Goal: Task Accomplishment & Management: Use online tool/utility

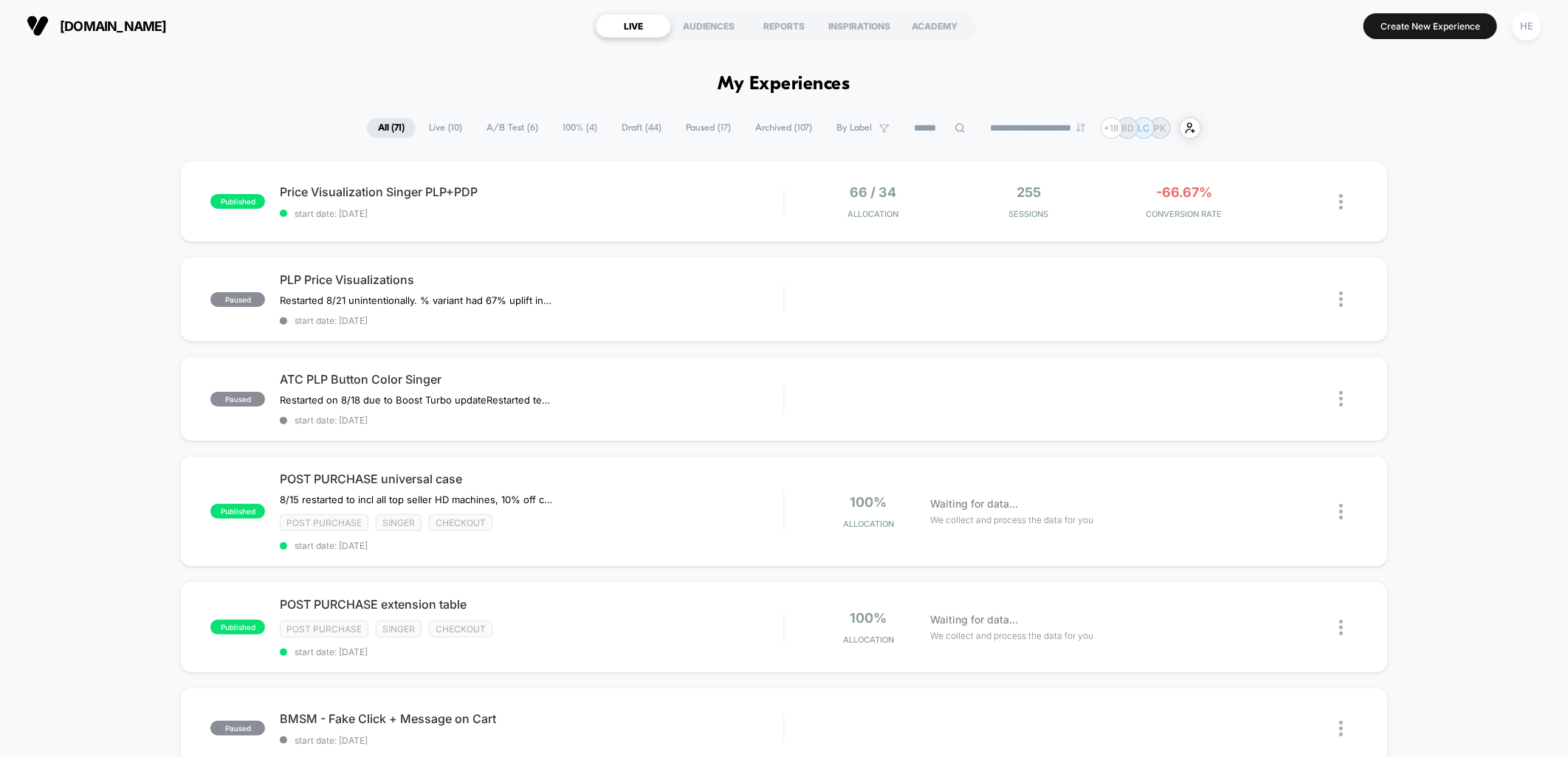
click at [441, 129] on span "Live ( 10 )" at bounding box center [445, 128] width 56 height 19
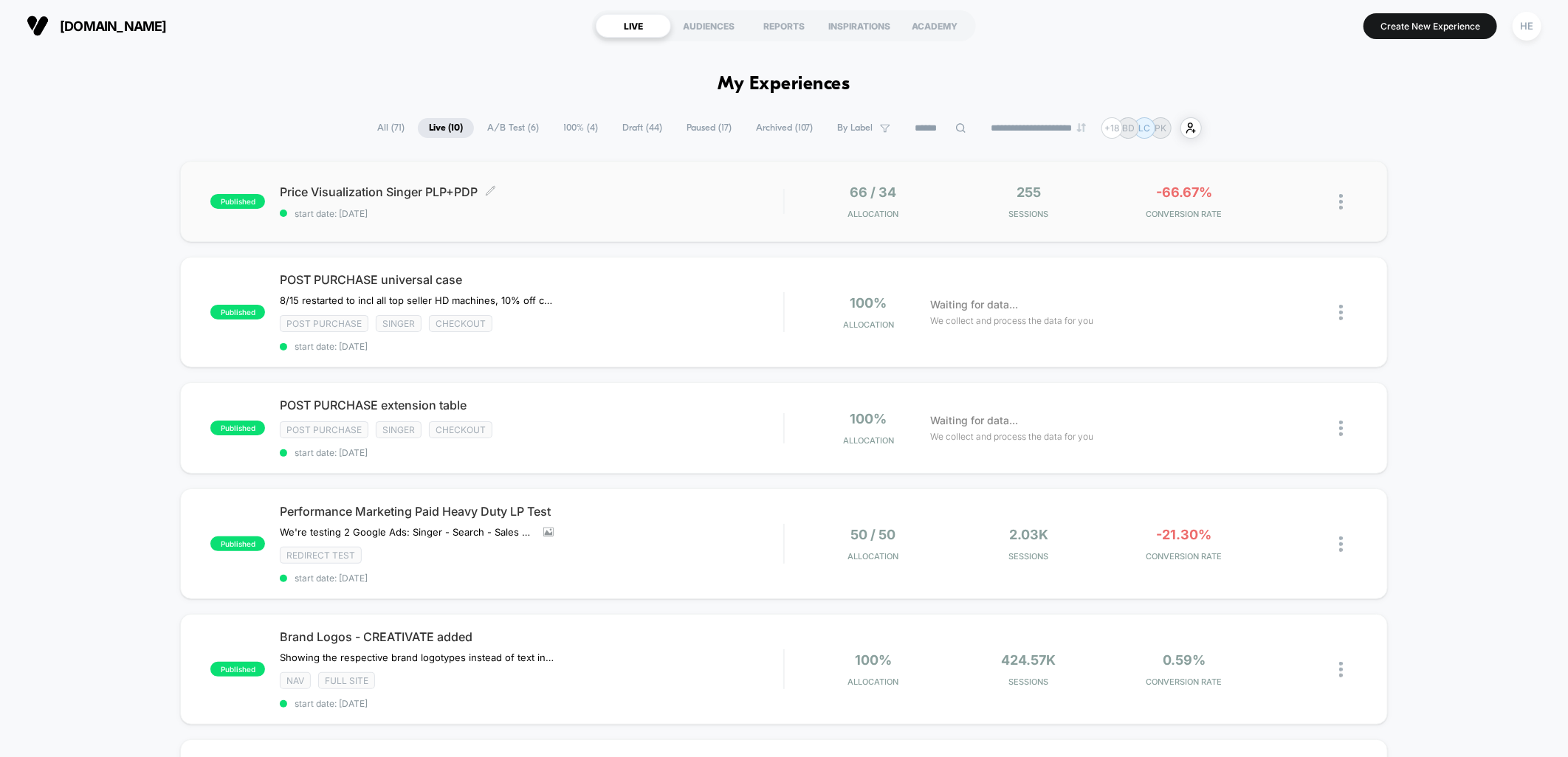
click at [617, 186] on span "Price Visualization Singer PLP+PDP Click to edit experience details" at bounding box center [531, 191] width 504 height 15
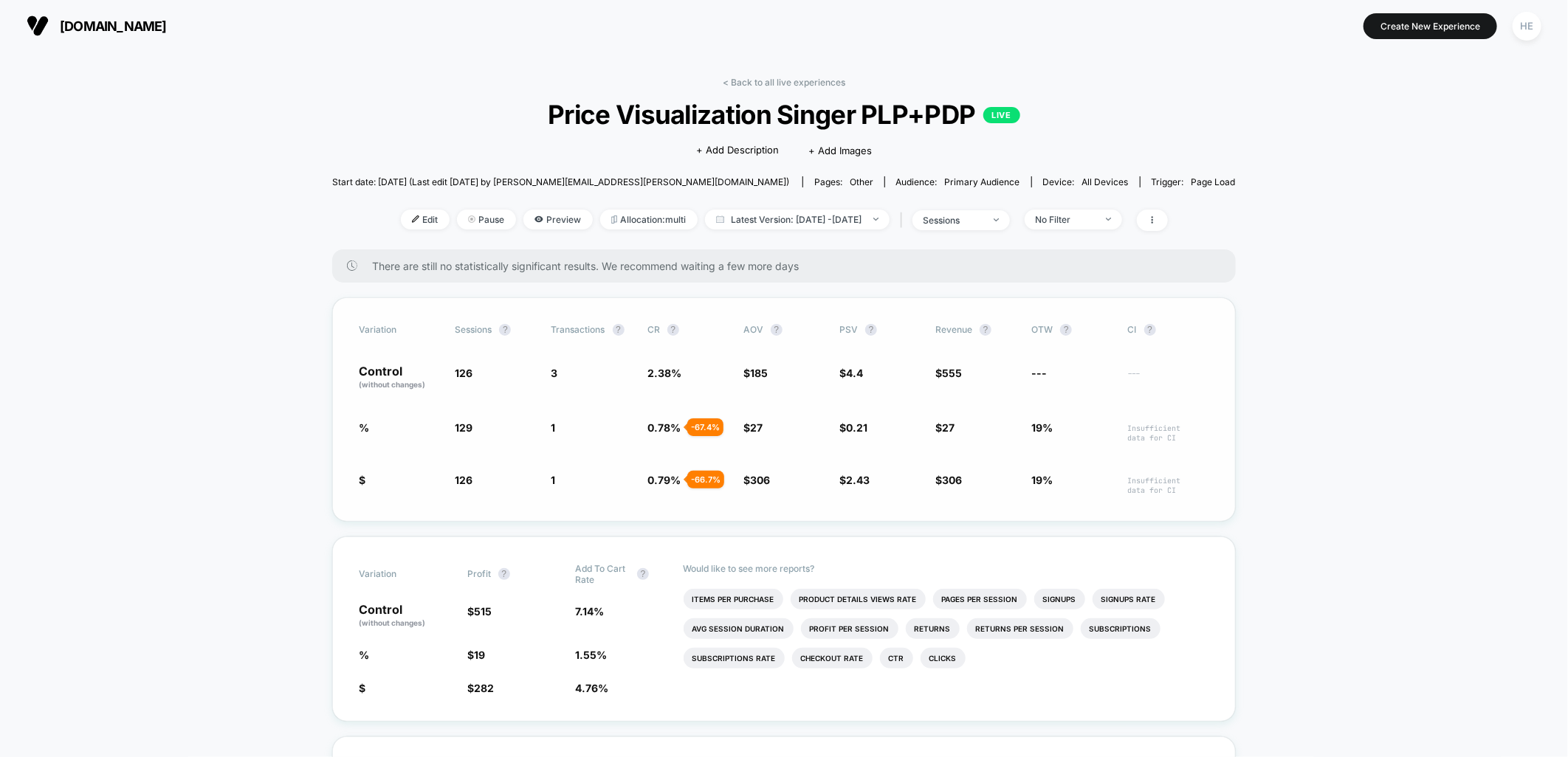
drag, startPoint x: 440, startPoint y: 433, endPoint x: 593, endPoint y: 429, distance: 153.1
click at [593, 429] on div "% 129 + 2.4 % 1 - 67.4 % 0.78 % - 67.4 % $ 27 - 85.4 % $ 0.21 - 95.2 % $ 27 - 9…" at bounding box center [783, 431] width 850 height 22
drag, startPoint x: 1126, startPoint y: 215, endPoint x: 1130, endPoint y: 227, distance: 12.6
click at [1122, 215] on span "No Filter" at bounding box center [1073, 219] width 97 height 19
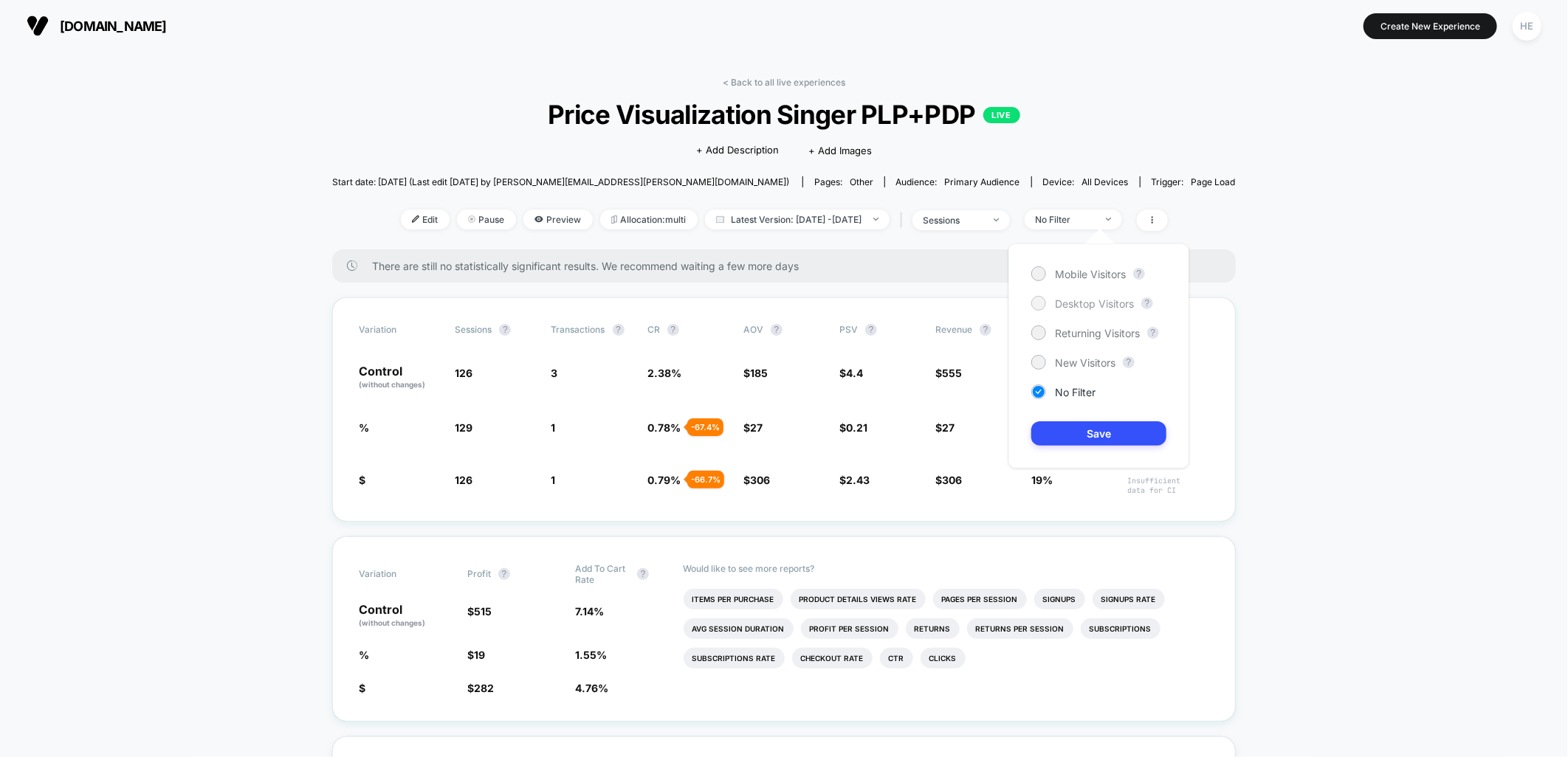
click at [1094, 300] on span "Desktop Visitors" at bounding box center [1094, 303] width 79 height 13
click at [1132, 433] on button "Save" at bounding box center [1099, 434] width 135 height 24
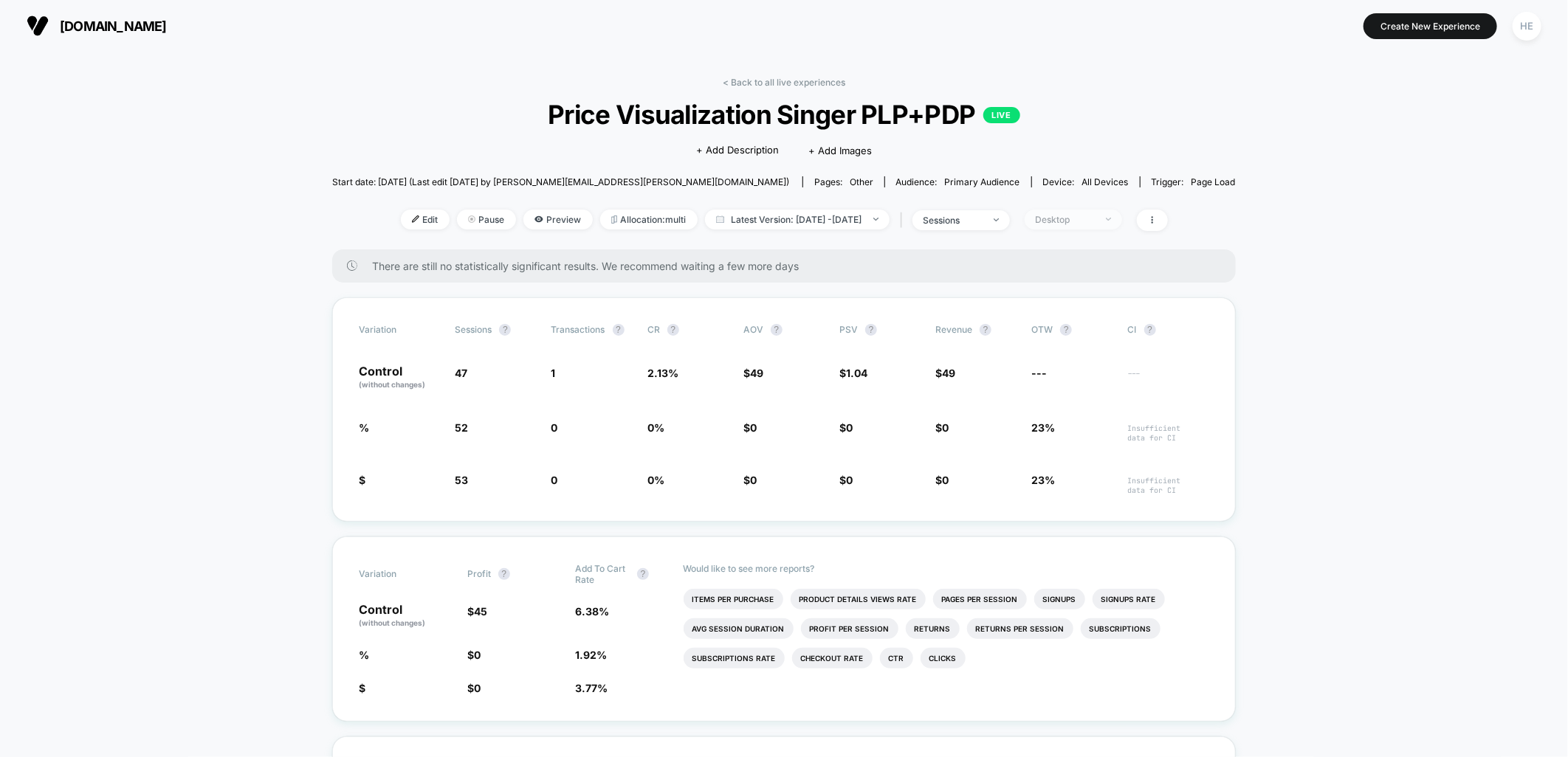
click at [1112, 225] on span "Desktop" at bounding box center [1073, 219] width 97 height 19
click at [1101, 276] on span "Mobile Visitors" at bounding box center [1090, 274] width 71 height 13
click at [1090, 432] on button "Save" at bounding box center [1099, 434] width 135 height 24
click at [1090, 432] on span "31%" at bounding box center [1071, 431] width 81 height 22
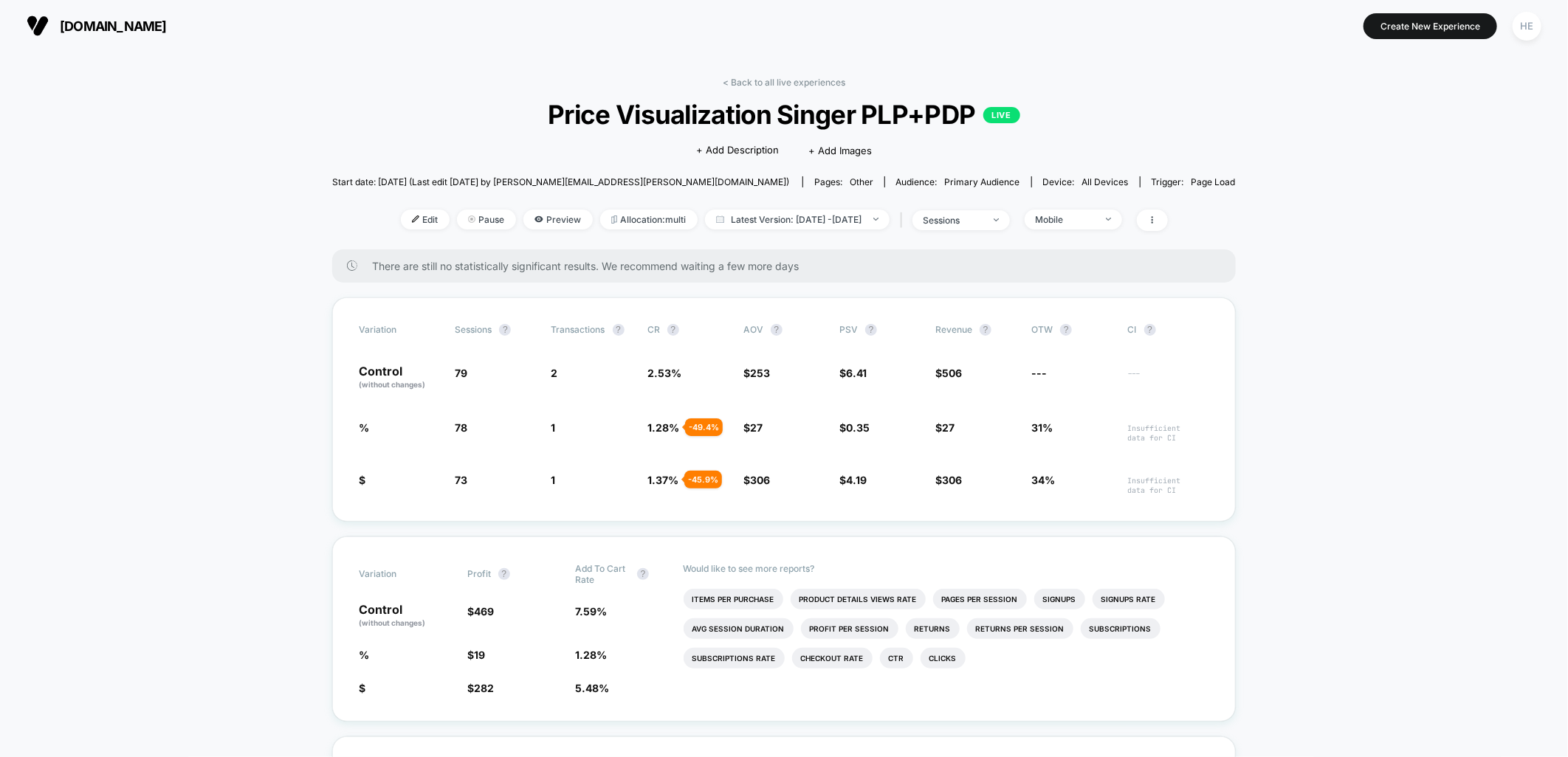
click at [1168, 222] on span at bounding box center [1152, 220] width 31 height 21
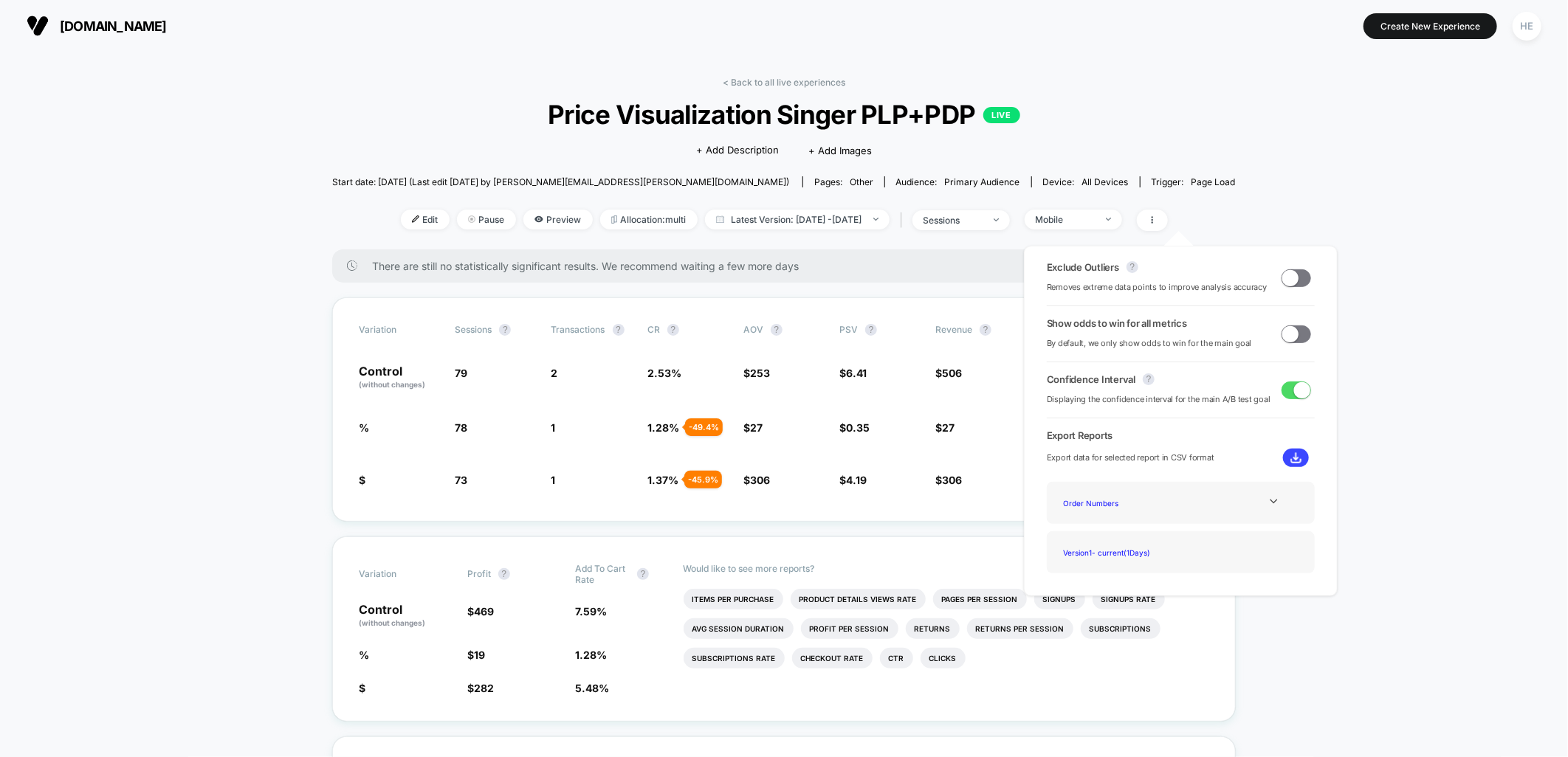
click at [1290, 275] on span at bounding box center [1289, 278] width 17 height 17
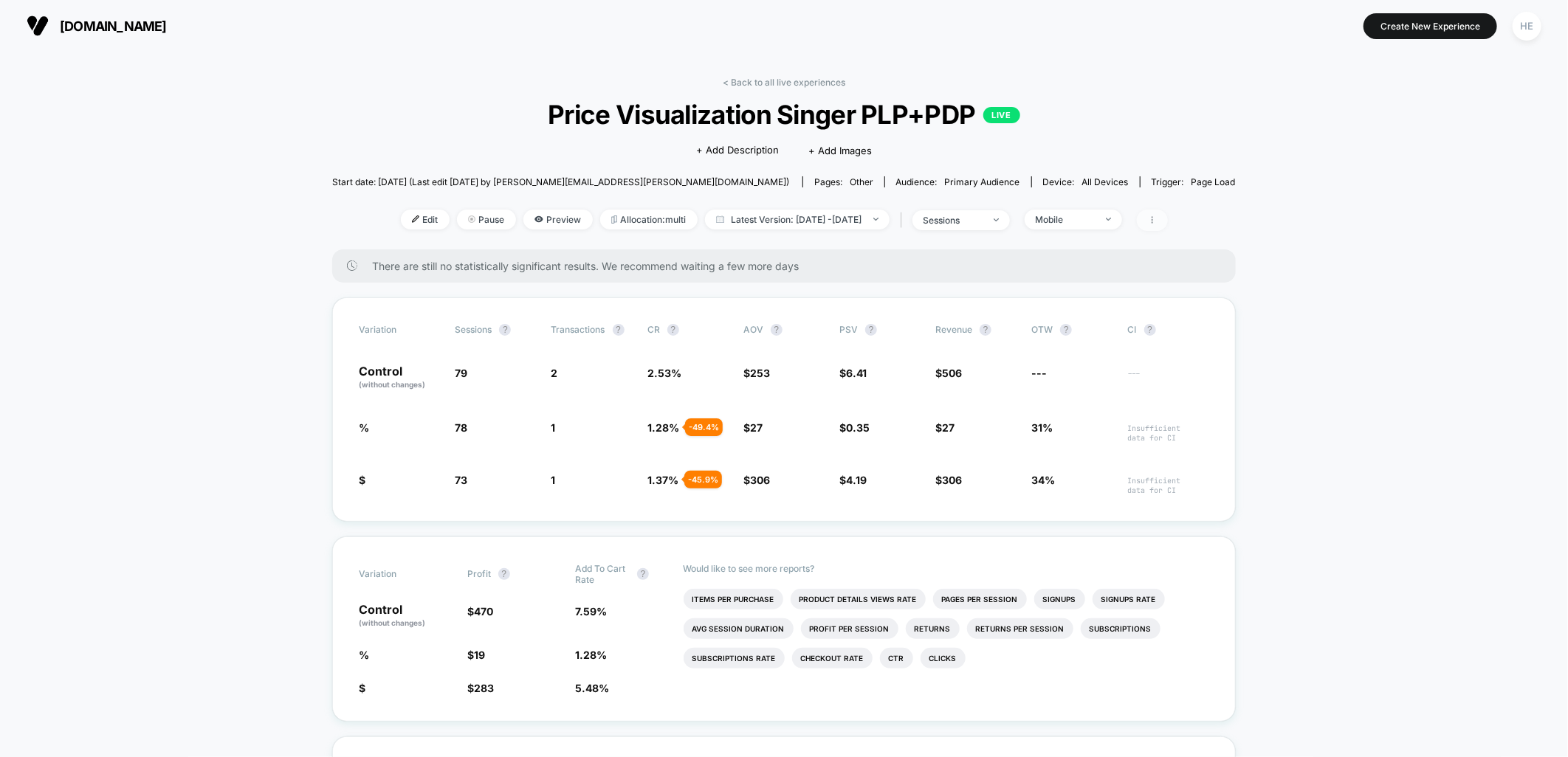
click at [1156, 215] on icon at bounding box center [1151, 219] width 9 height 9
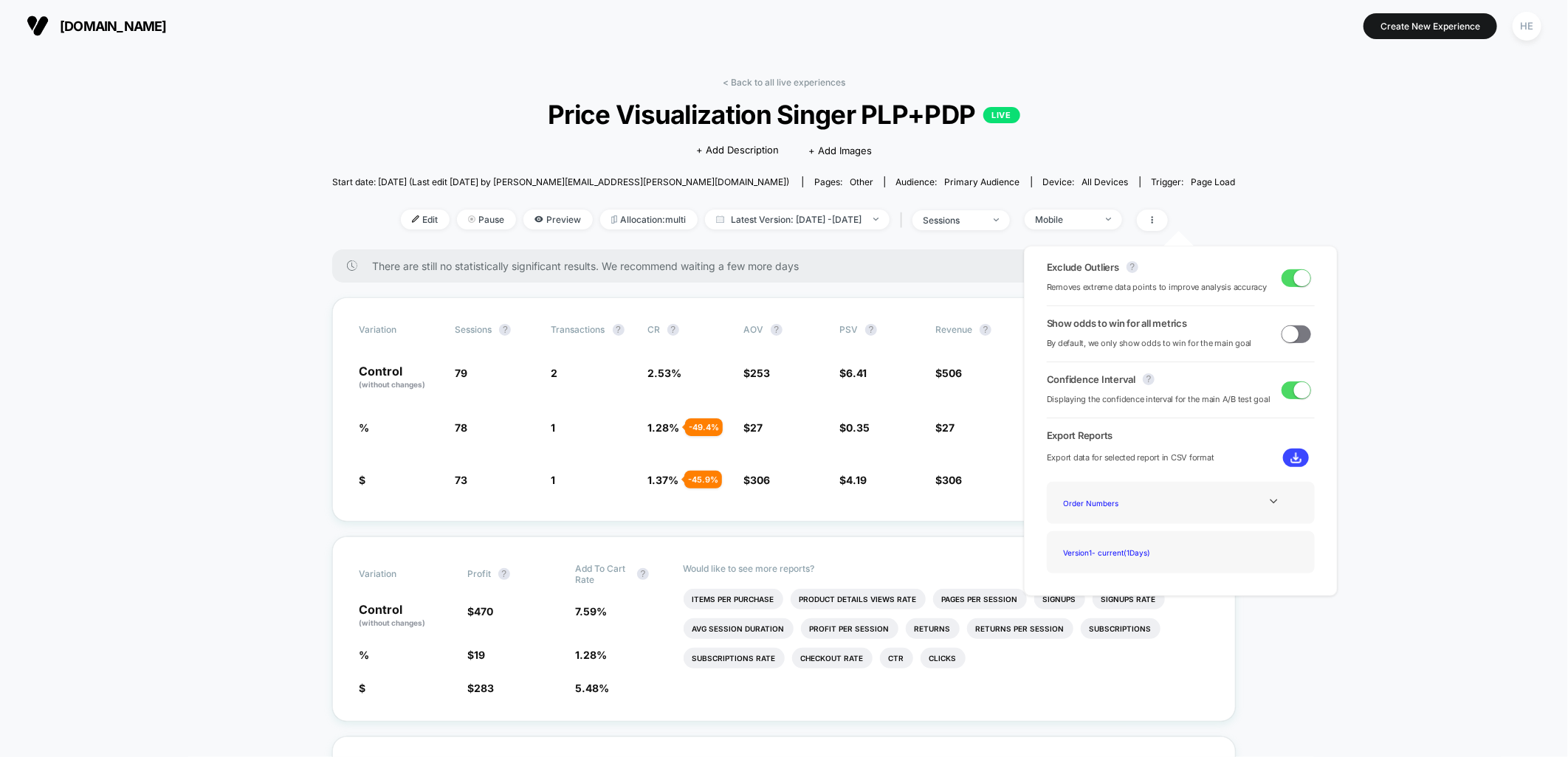
click at [1293, 274] on span at bounding box center [1301, 278] width 17 height 17
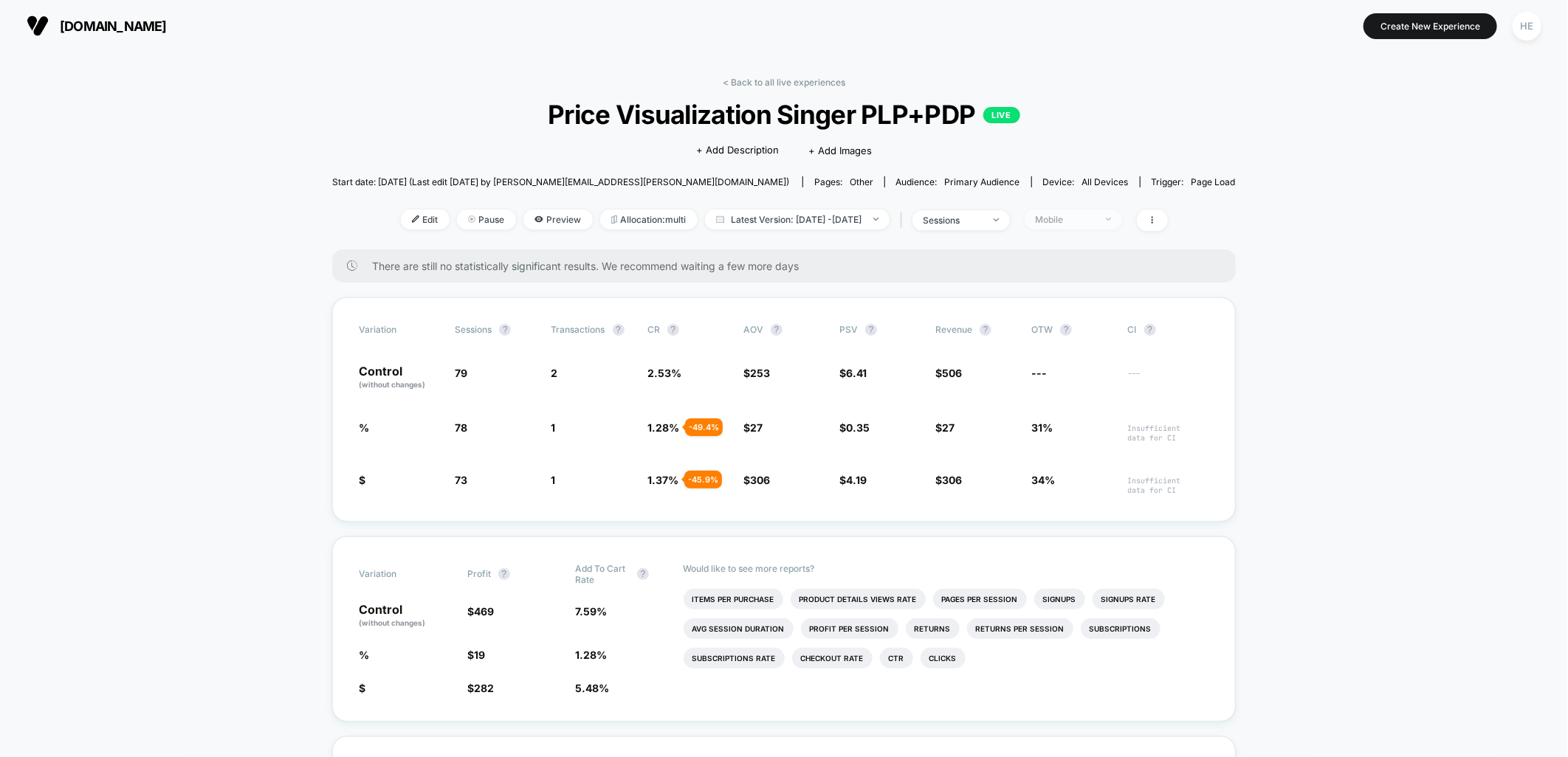
click at [1122, 221] on span "Mobile" at bounding box center [1073, 219] width 97 height 19
click at [1110, 304] on span "Desktop Visitors" at bounding box center [1094, 303] width 79 height 13
click at [1127, 438] on button "Save" at bounding box center [1099, 434] width 135 height 24
click at [1095, 223] on div "Desktop" at bounding box center [1064, 219] width 59 height 11
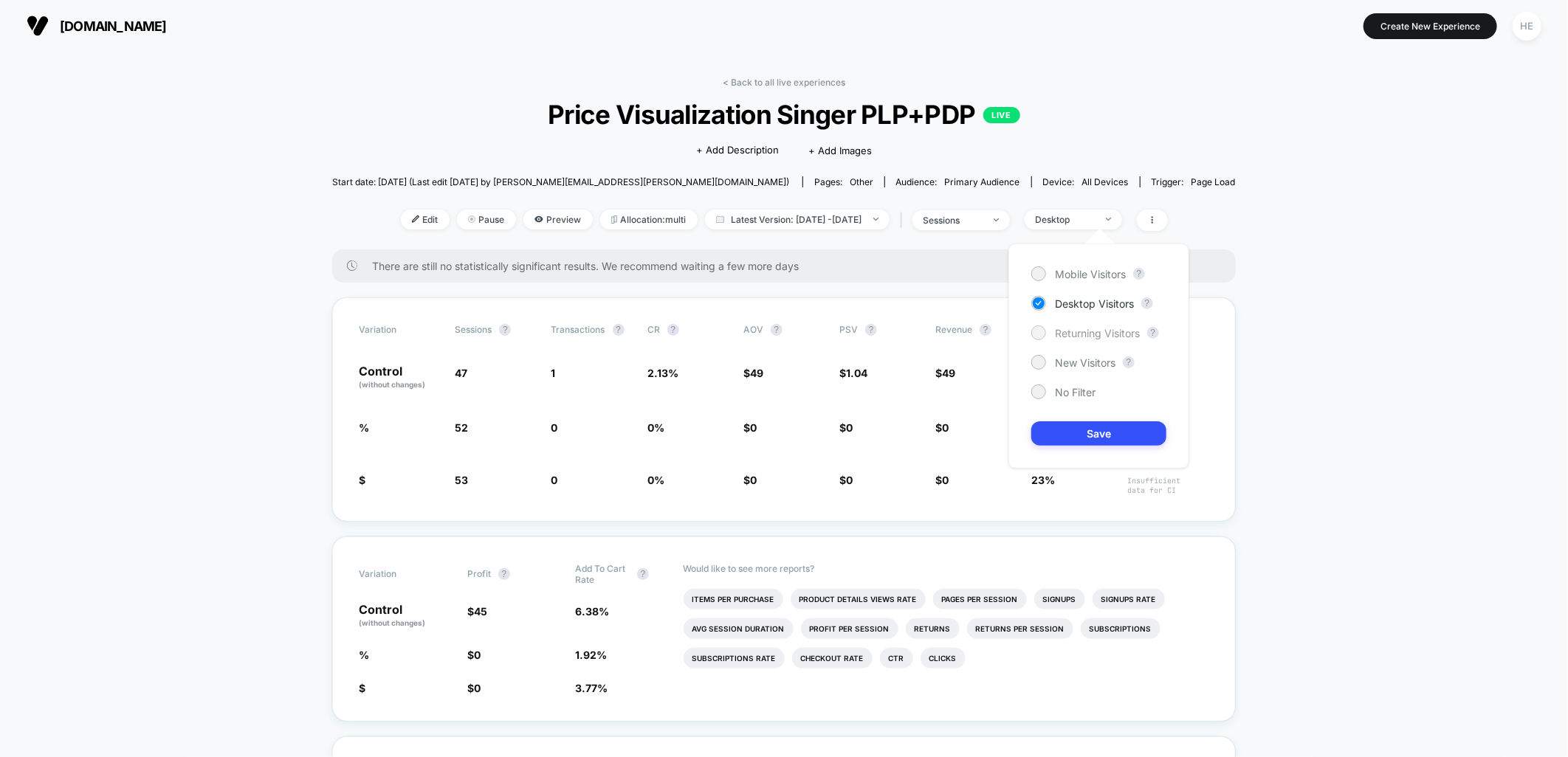
drag, startPoint x: 1087, startPoint y: 266, endPoint x: 1110, endPoint y: 328, distance: 66.1
click at [1088, 266] on div "Mobile Visitors ? Desktop Visitors ? Returning Visitors ? New Visitors ? No Fil…" at bounding box center [1099, 356] width 181 height 225
drag, startPoint x: 1062, startPoint y: 268, endPoint x: 1096, endPoint y: 387, distance: 123.8
click at [1061, 268] on span "Mobile Visitors" at bounding box center [1090, 274] width 71 height 13
click at [1097, 433] on button "Save" at bounding box center [1099, 434] width 135 height 24
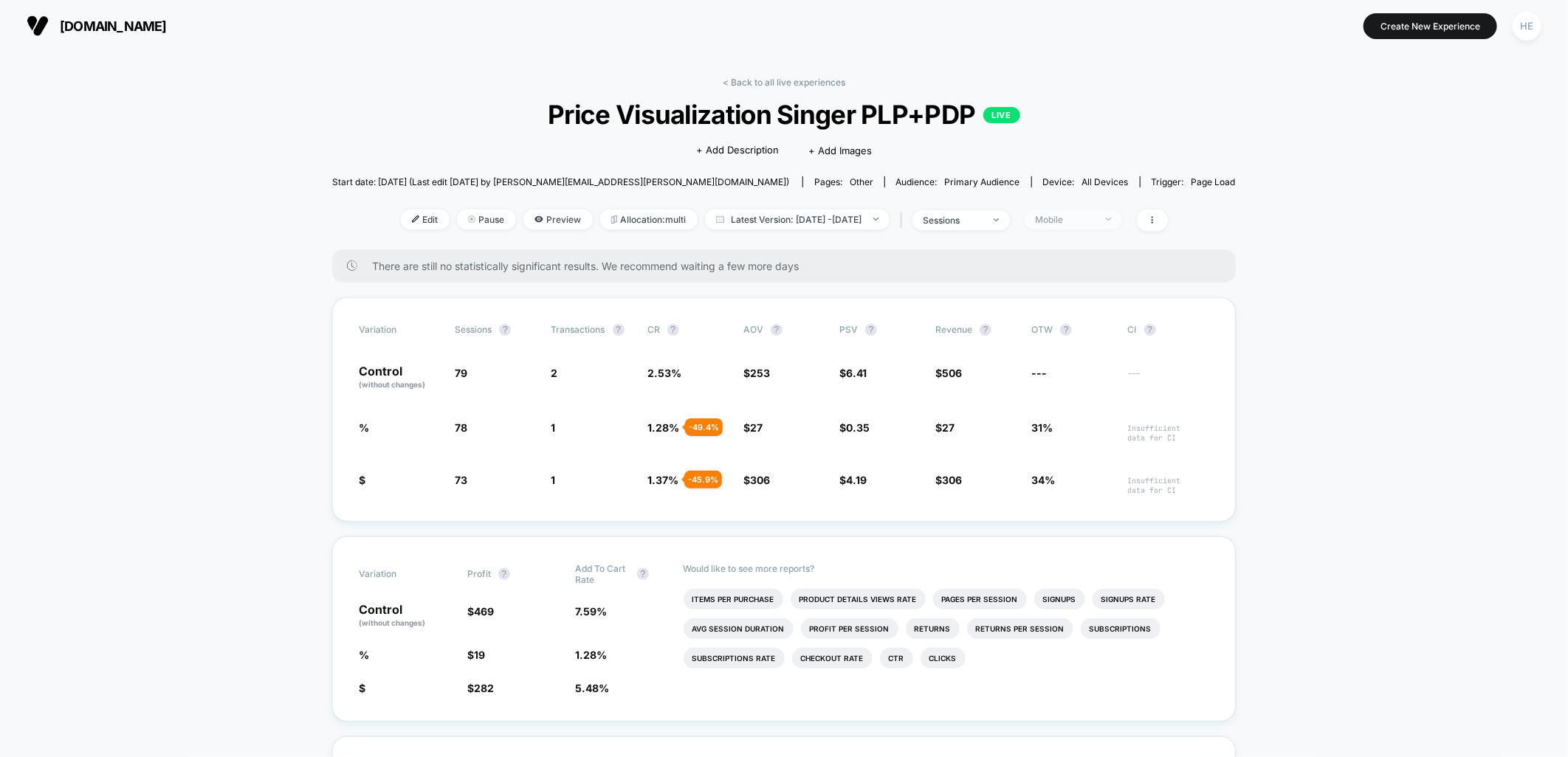
click at [1095, 224] on div "Mobile" at bounding box center [1064, 219] width 59 height 11
click at [1085, 334] on span "Returning Visitors" at bounding box center [1097, 333] width 85 height 13
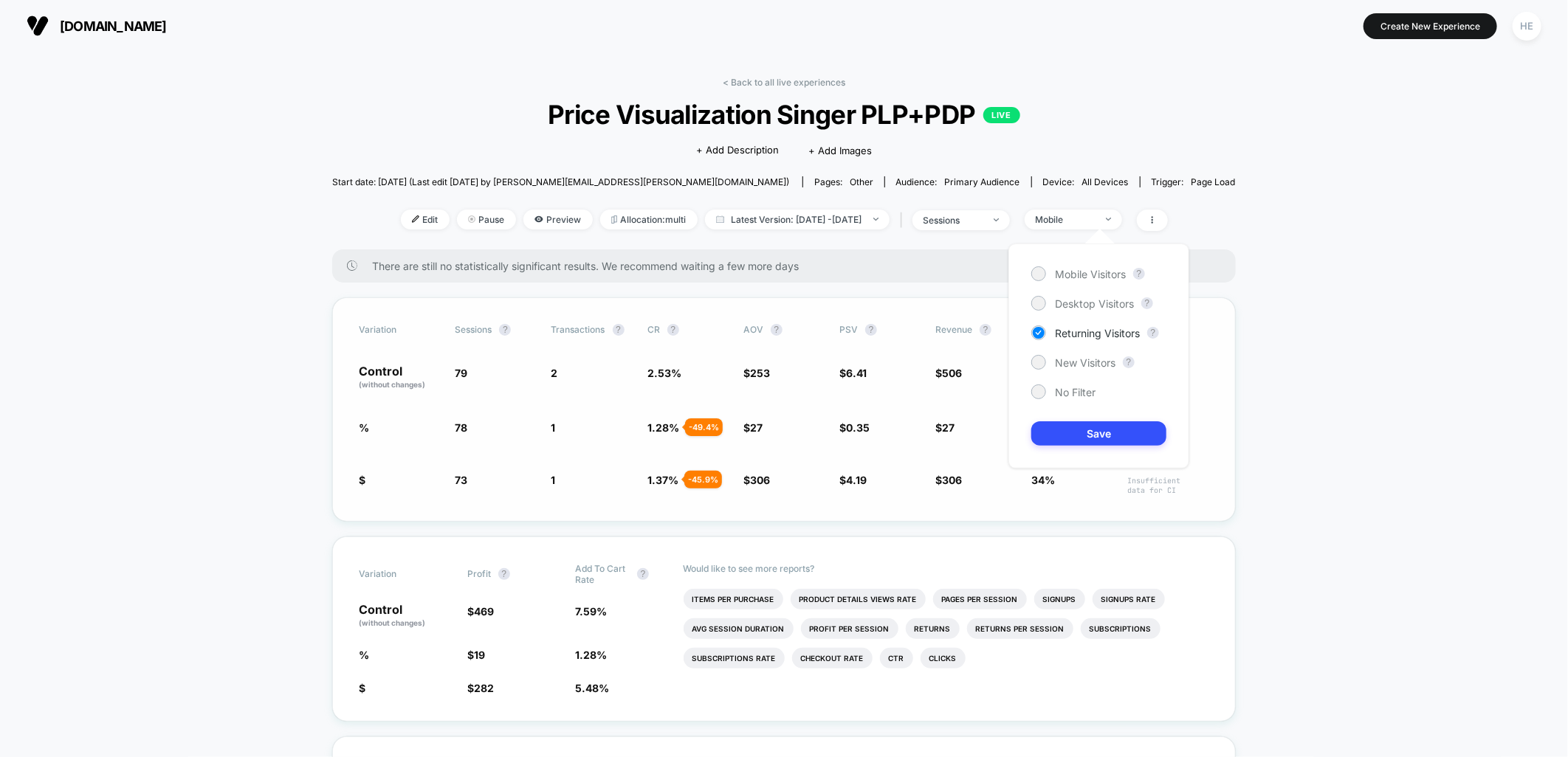
click at [1102, 434] on button "Save" at bounding box center [1099, 434] width 135 height 24
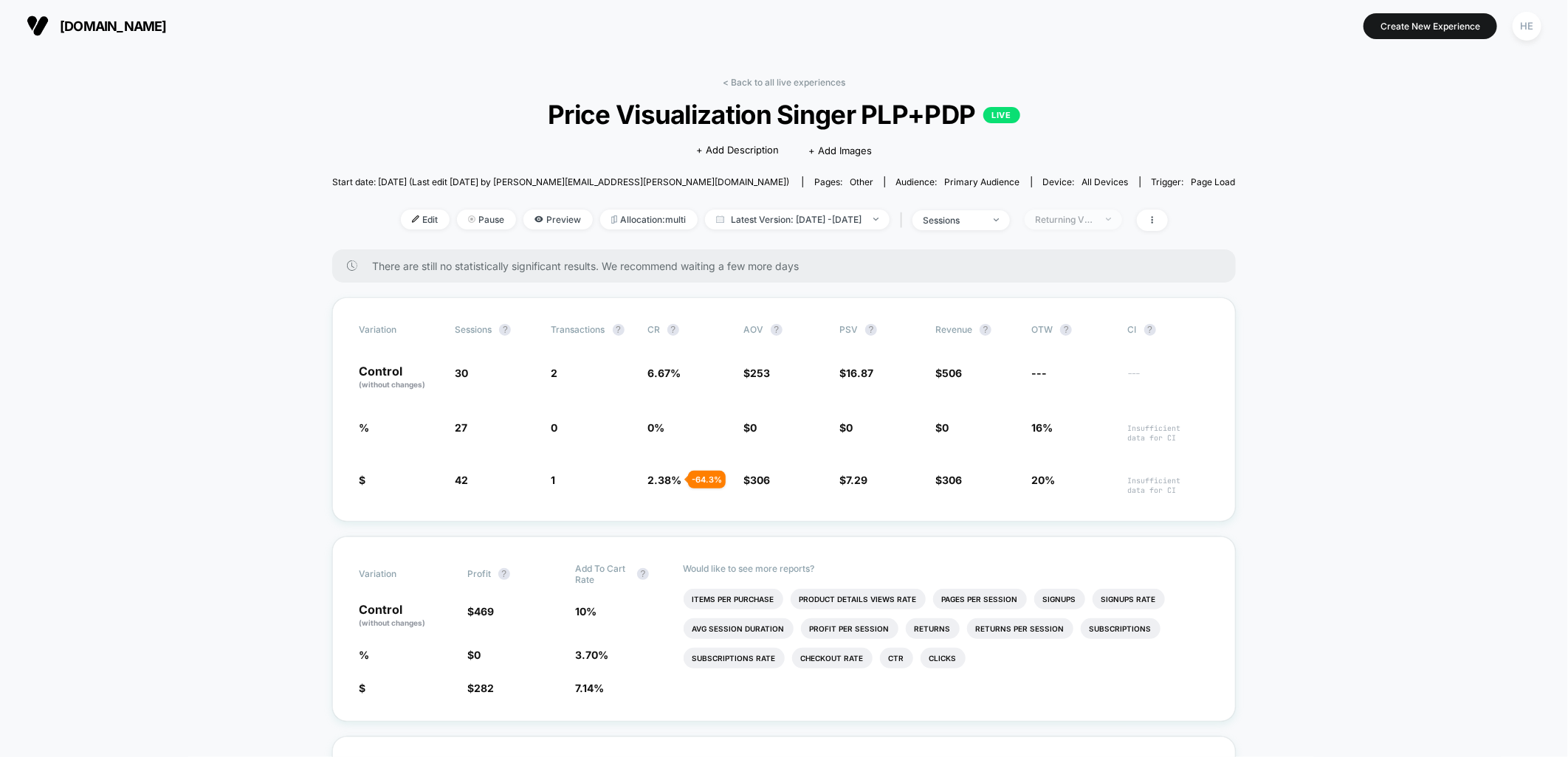
click at [1095, 222] on div "Returning Visitors" at bounding box center [1064, 219] width 59 height 11
click at [1077, 365] on span "New Visitors" at bounding box center [1085, 362] width 60 height 13
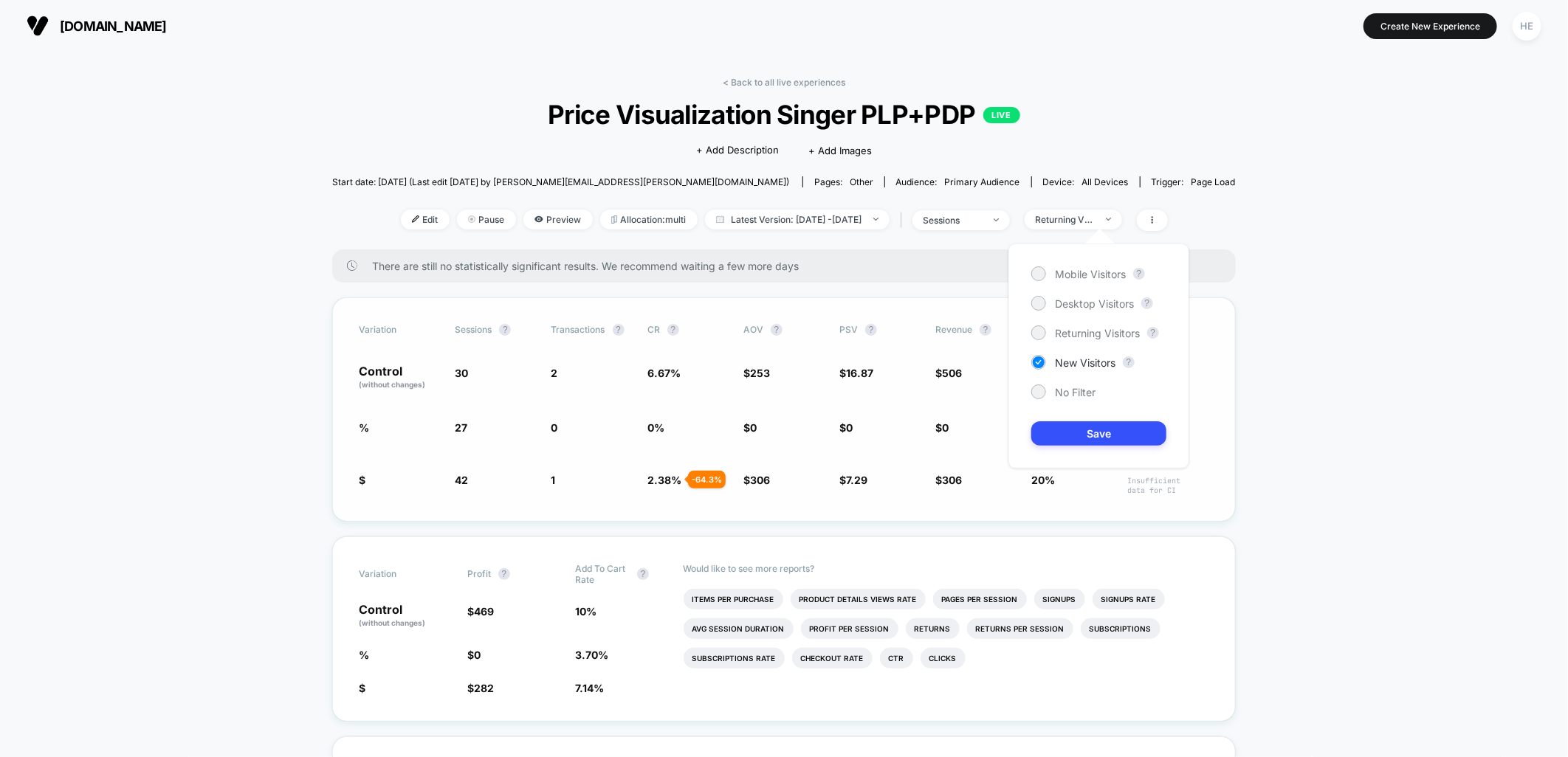
drag, startPoint x: 1096, startPoint y: 438, endPoint x: 1093, endPoint y: 430, distance: 8.5
click at [1095, 436] on button "Save" at bounding box center [1099, 434] width 135 height 24
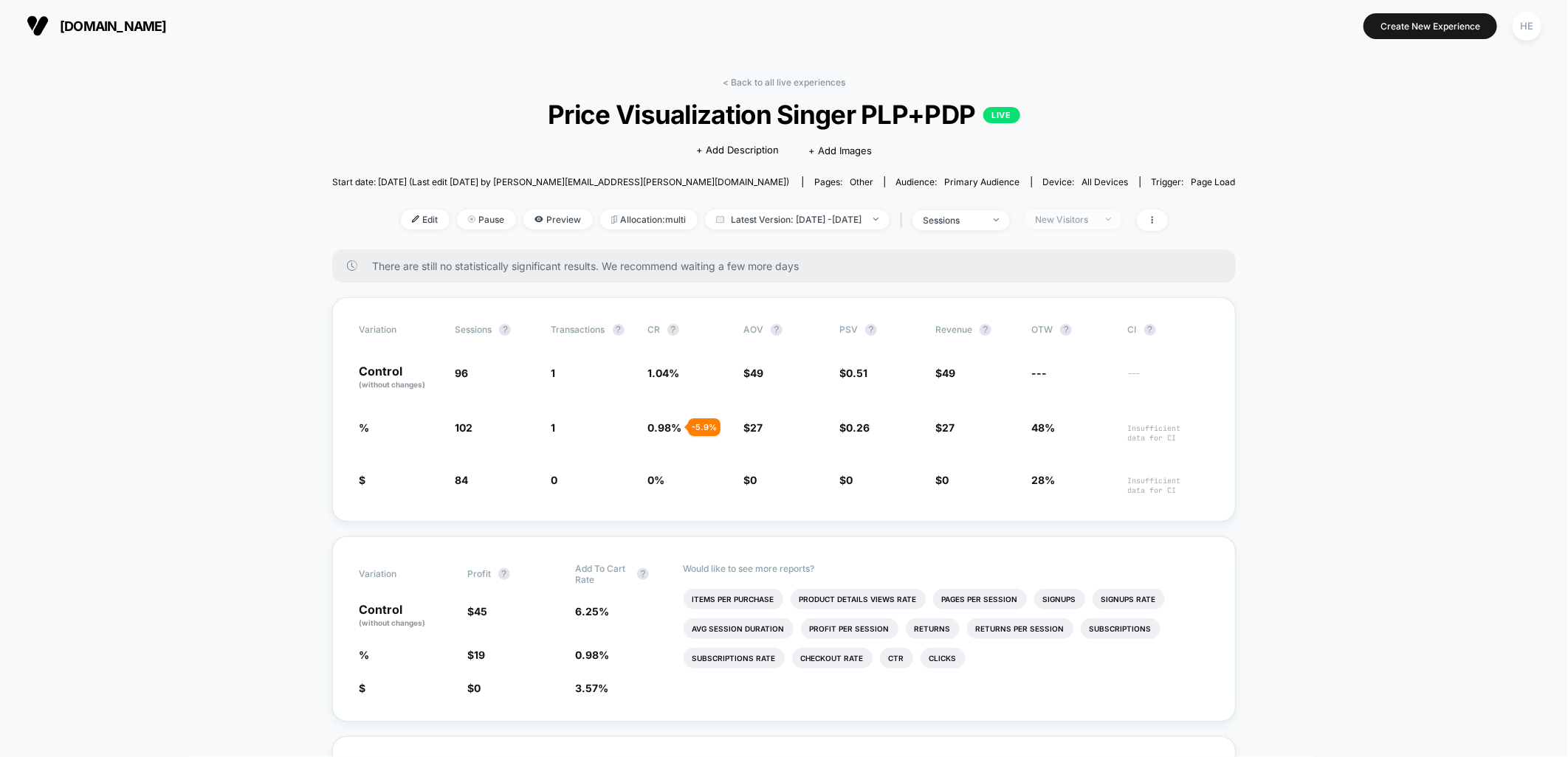
drag, startPoint x: 1123, startPoint y: 218, endPoint x: 1130, endPoint y: 226, distance: 10.6
click at [1122, 214] on span "New Visitors" at bounding box center [1073, 219] width 97 height 19
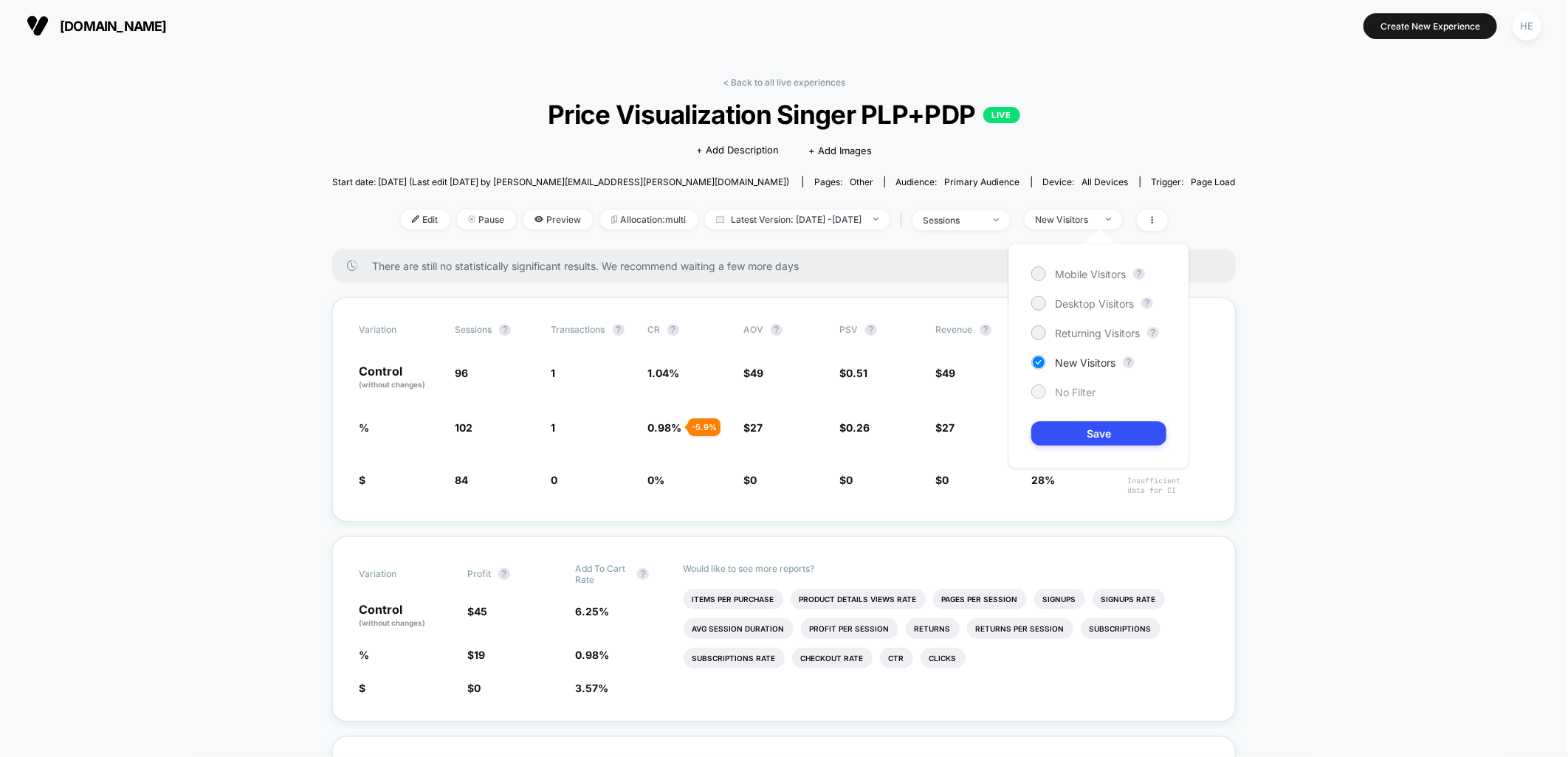
click at [1060, 386] on span "No Filter" at bounding box center [1075, 392] width 41 height 13
click at [1051, 421] on div "Mobile Visitors ? Desktop Visitors ? Returning Visitors ? New Visitors ? No Fil…" at bounding box center [1099, 356] width 181 height 225
click at [1061, 432] on button "Save" at bounding box center [1099, 434] width 135 height 24
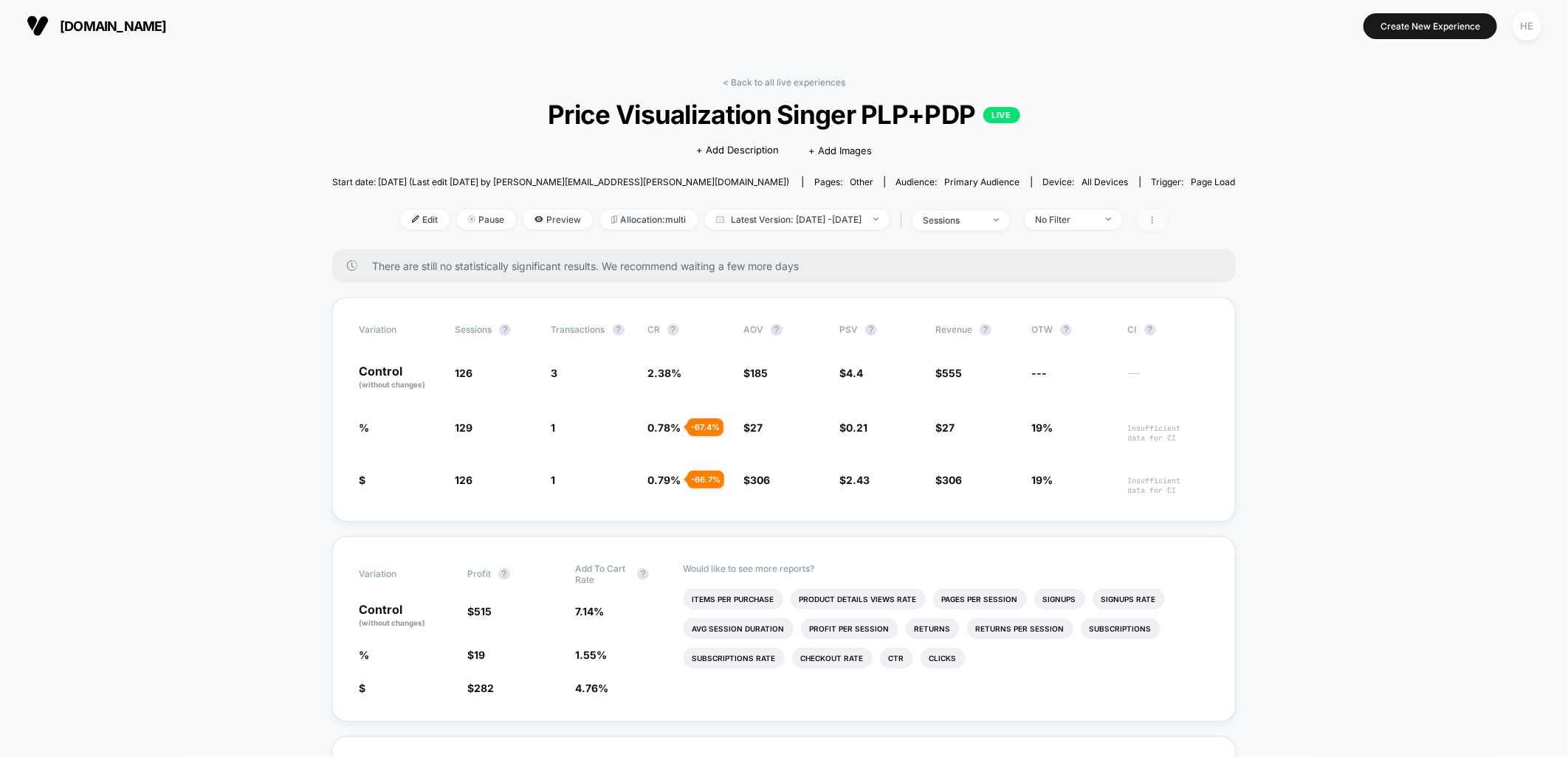
click at [1156, 218] on icon at bounding box center [1151, 219] width 9 height 9
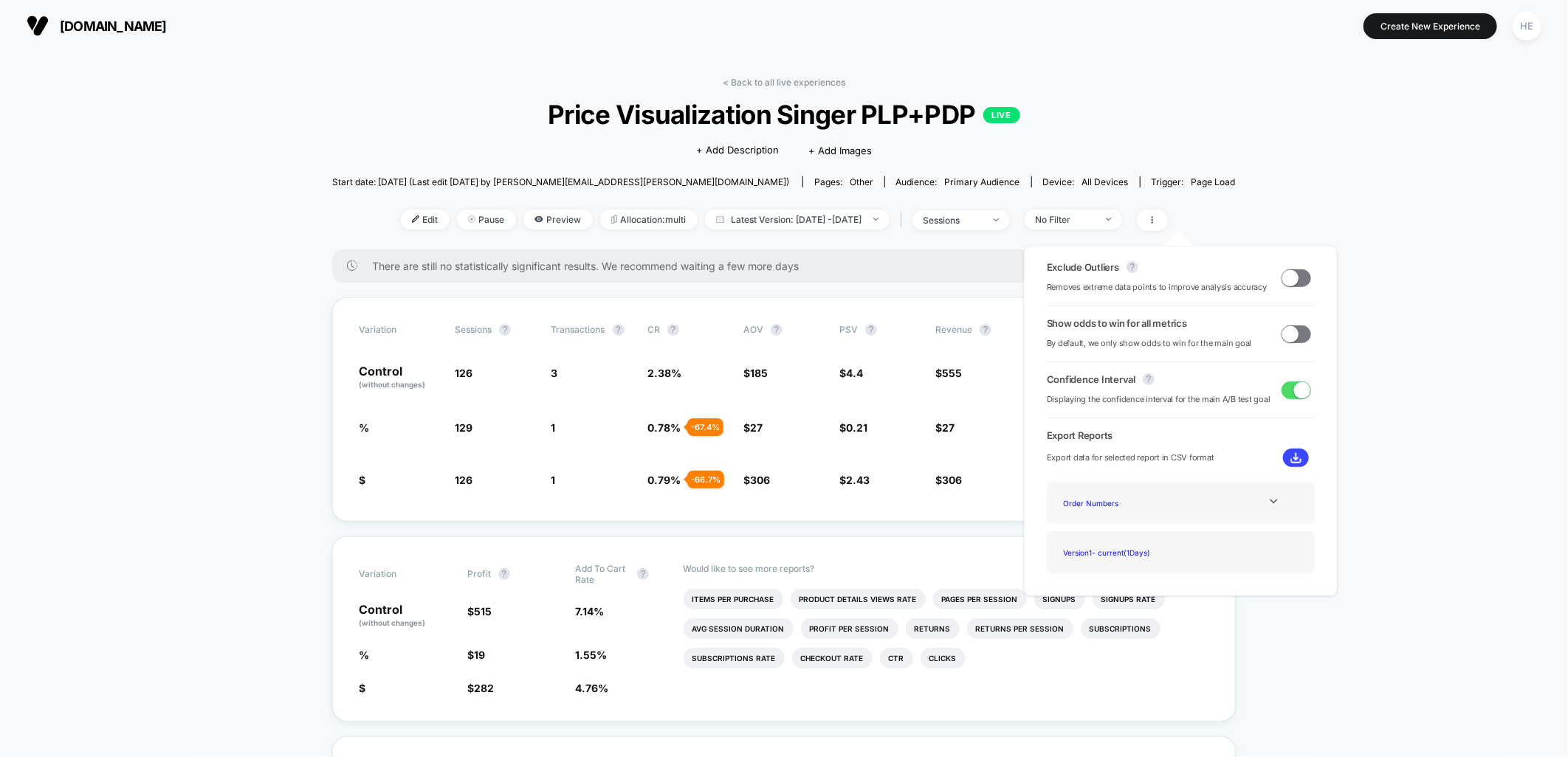
click at [1293, 283] on span at bounding box center [1296, 279] width 29 height 18
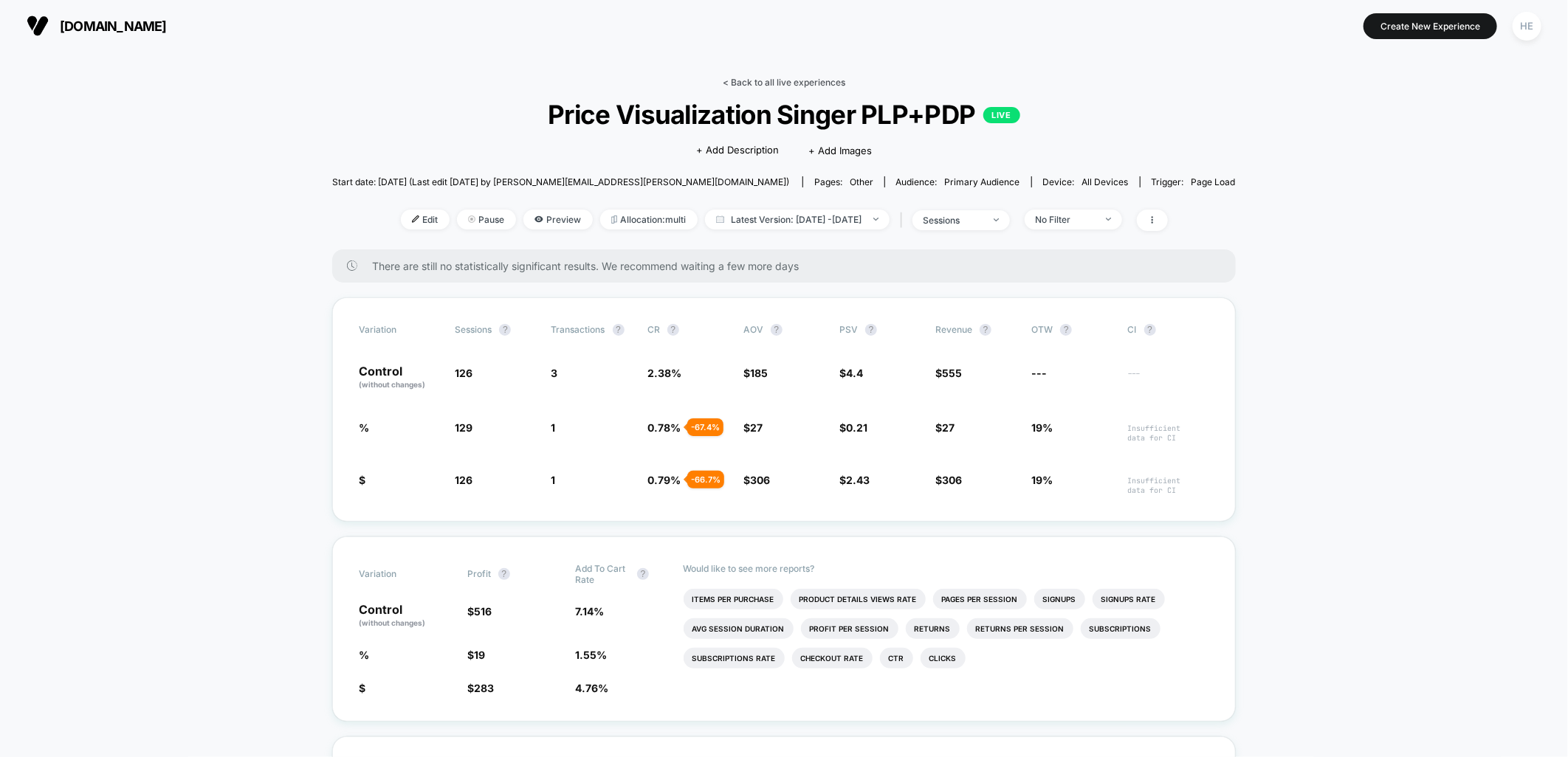
click at [794, 81] on link "< Back to all live experiences" at bounding box center [784, 82] width 123 height 11
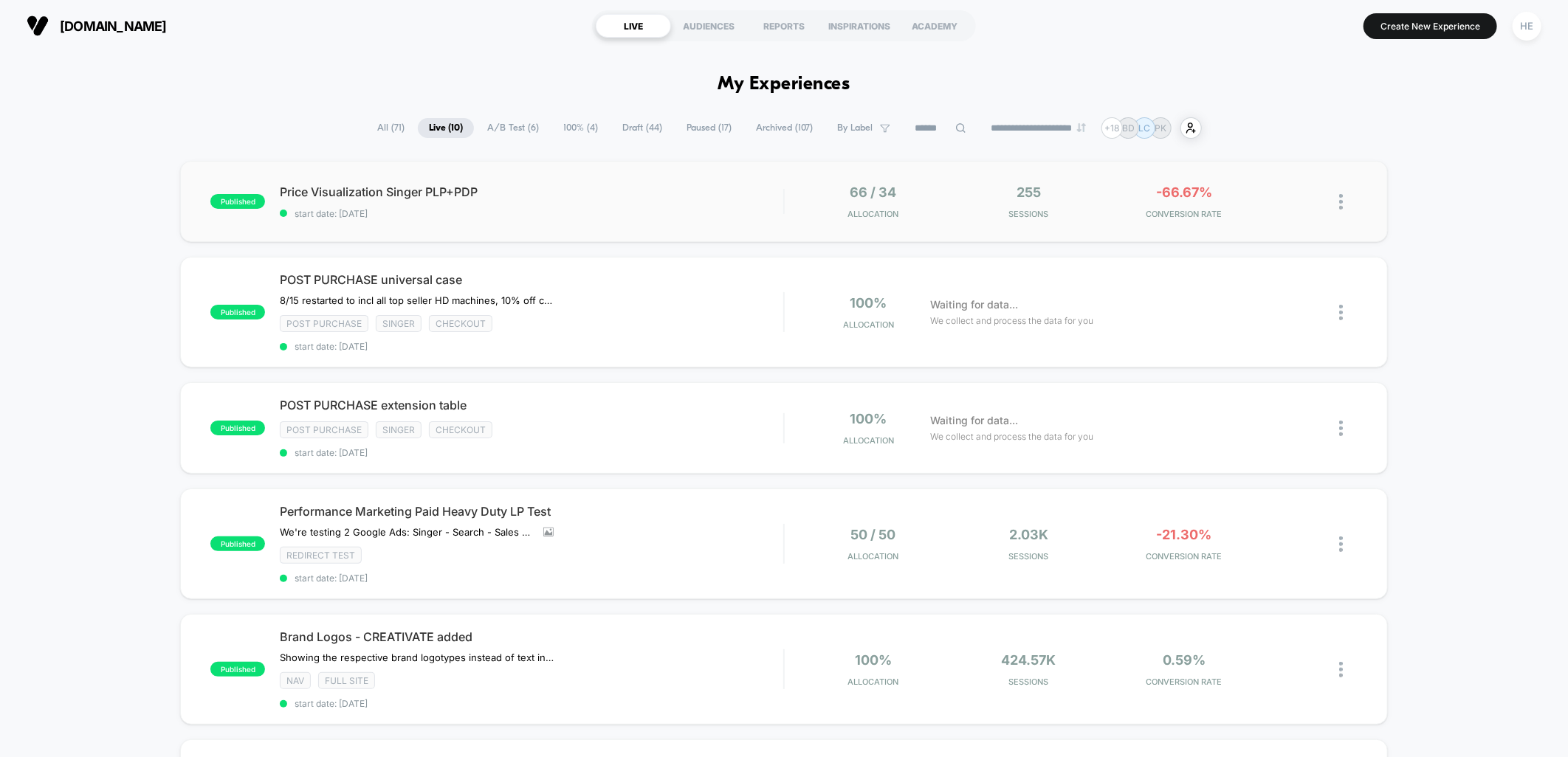
click at [606, 224] on div "published Price Visualization Singer PLP+PDP start date: 2025-08-22 66 / 34 All…" at bounding box center [783, 201] width 1207 height 81
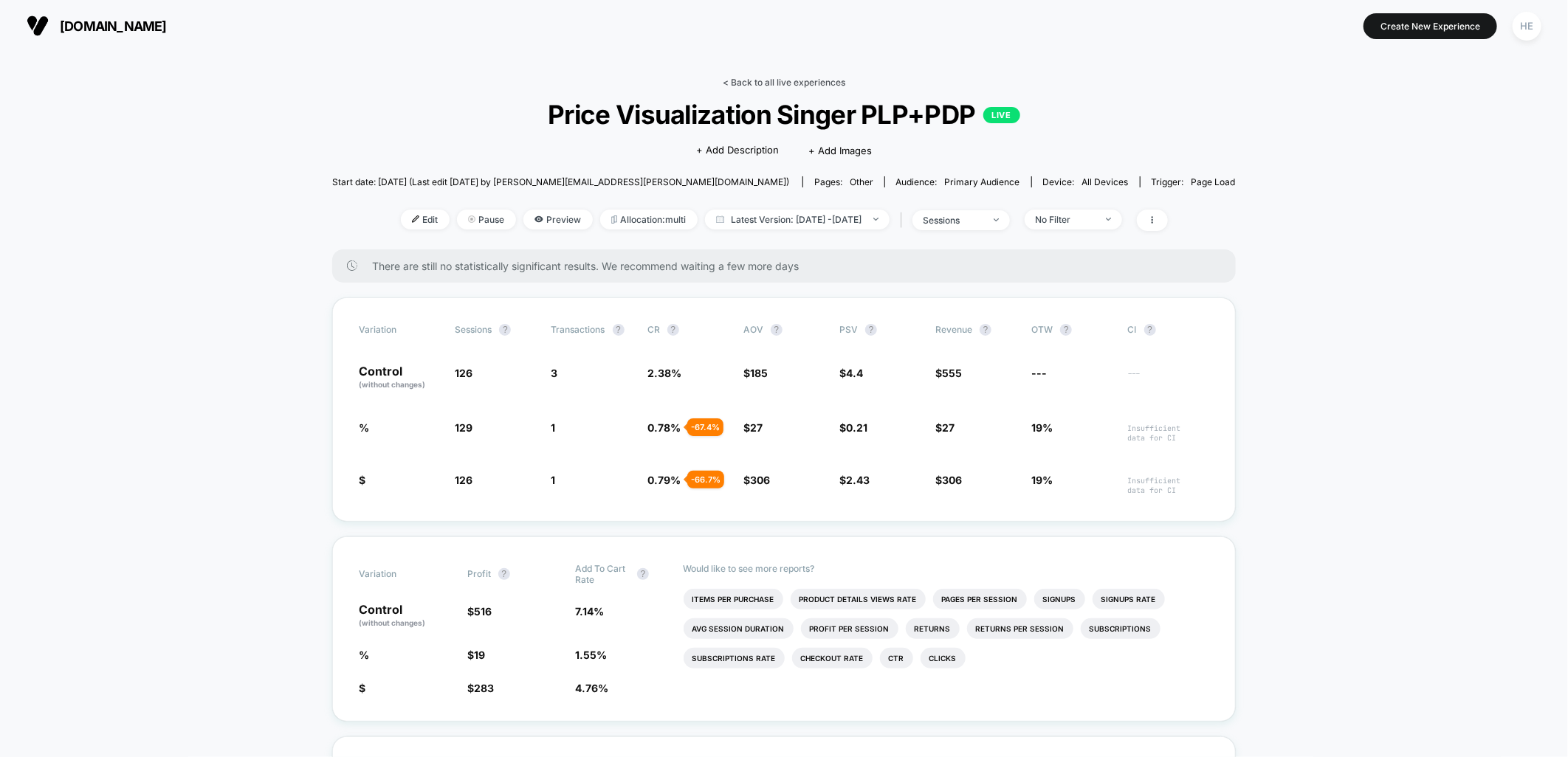
click at [791, 84] on link "< Back to all live experiences" at bounding box center [784, 82] width 123 height 11
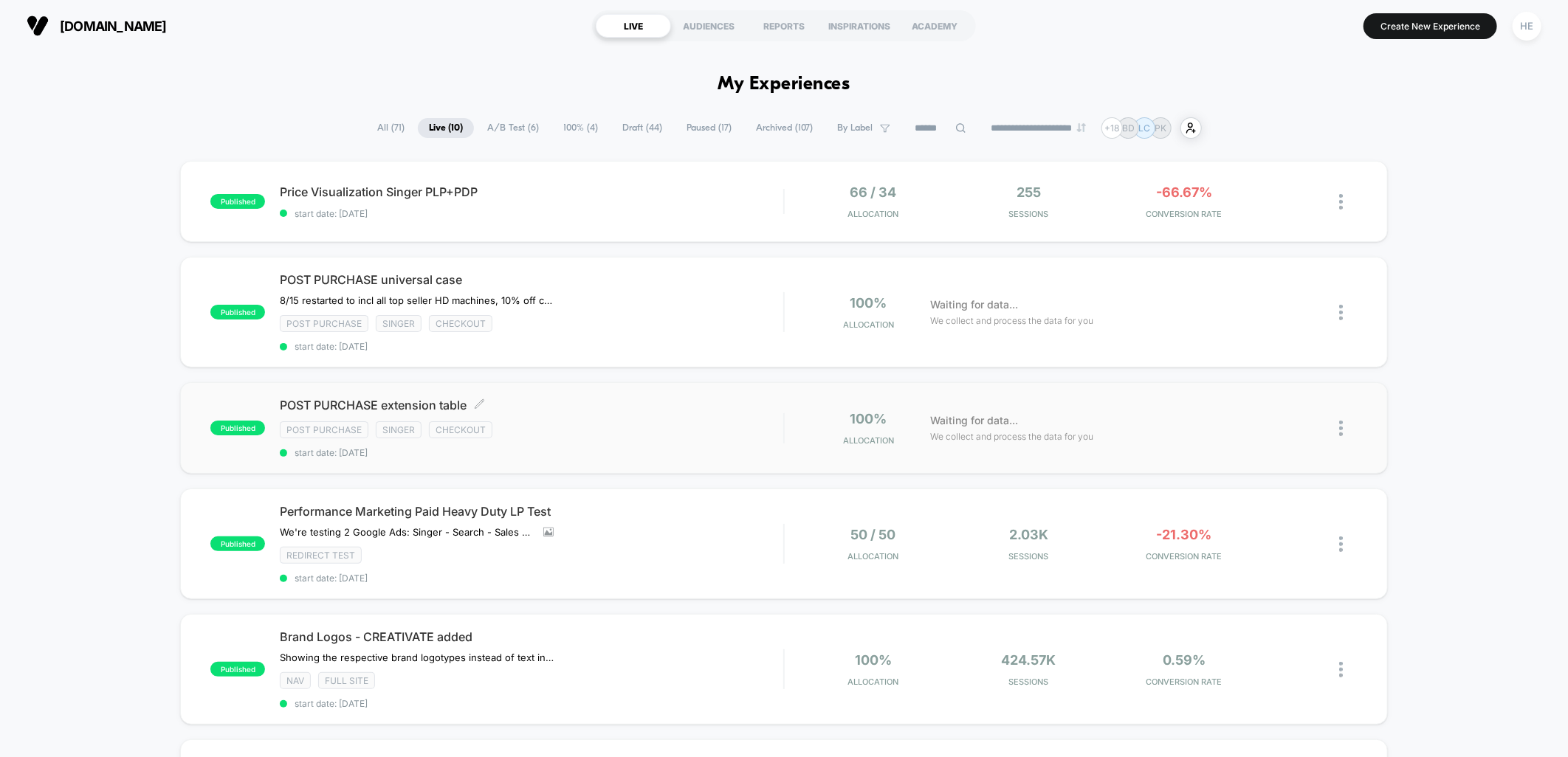
click at [599, 398] on span "POST PURCHASE extension table Click to edit experience details" at bounding box center [531, 404] width 504 height 15
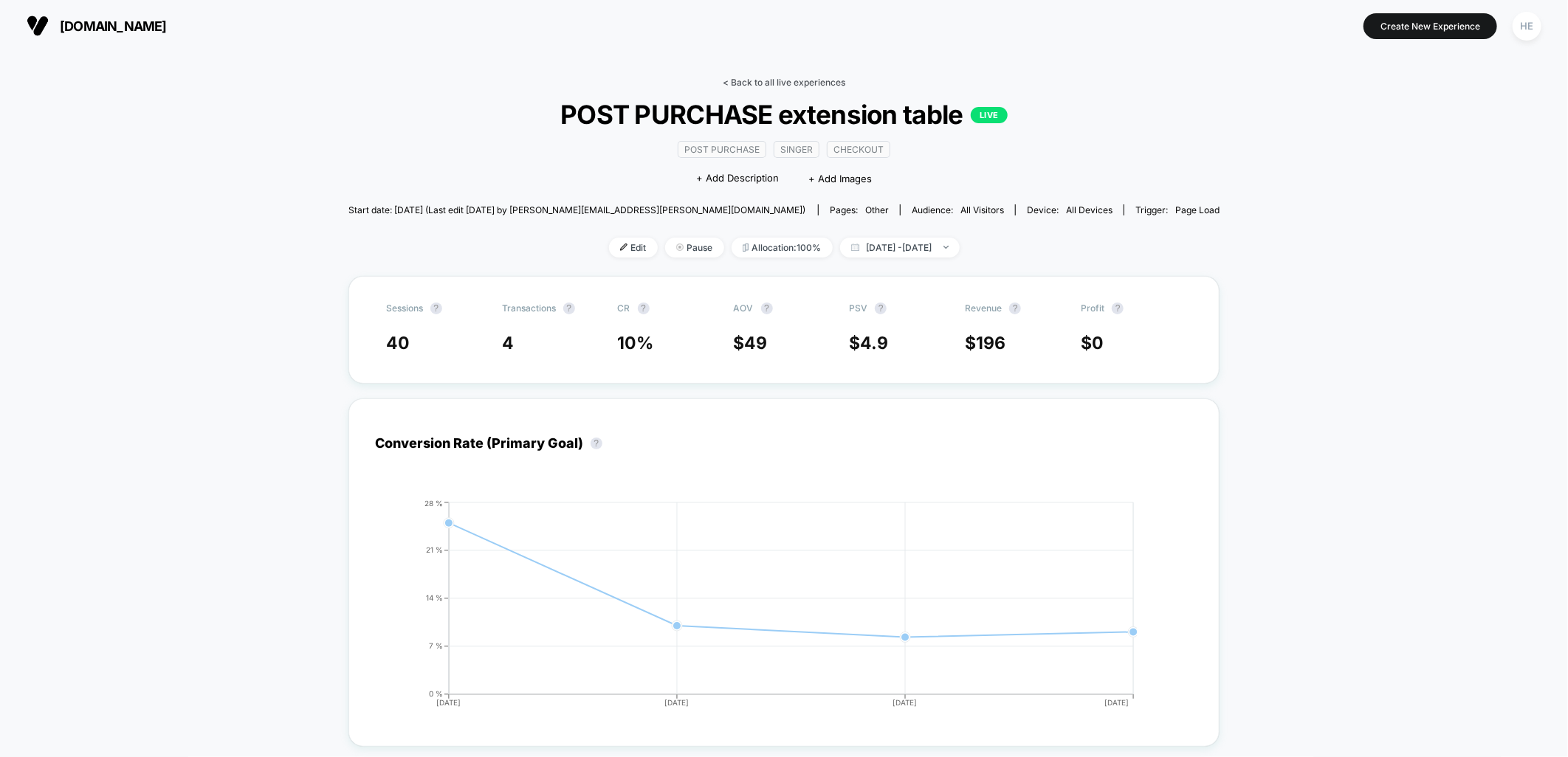
click at [728, 78] on link "< Back to all live experiences" at bounding box center [784, 82] width 123 height 11
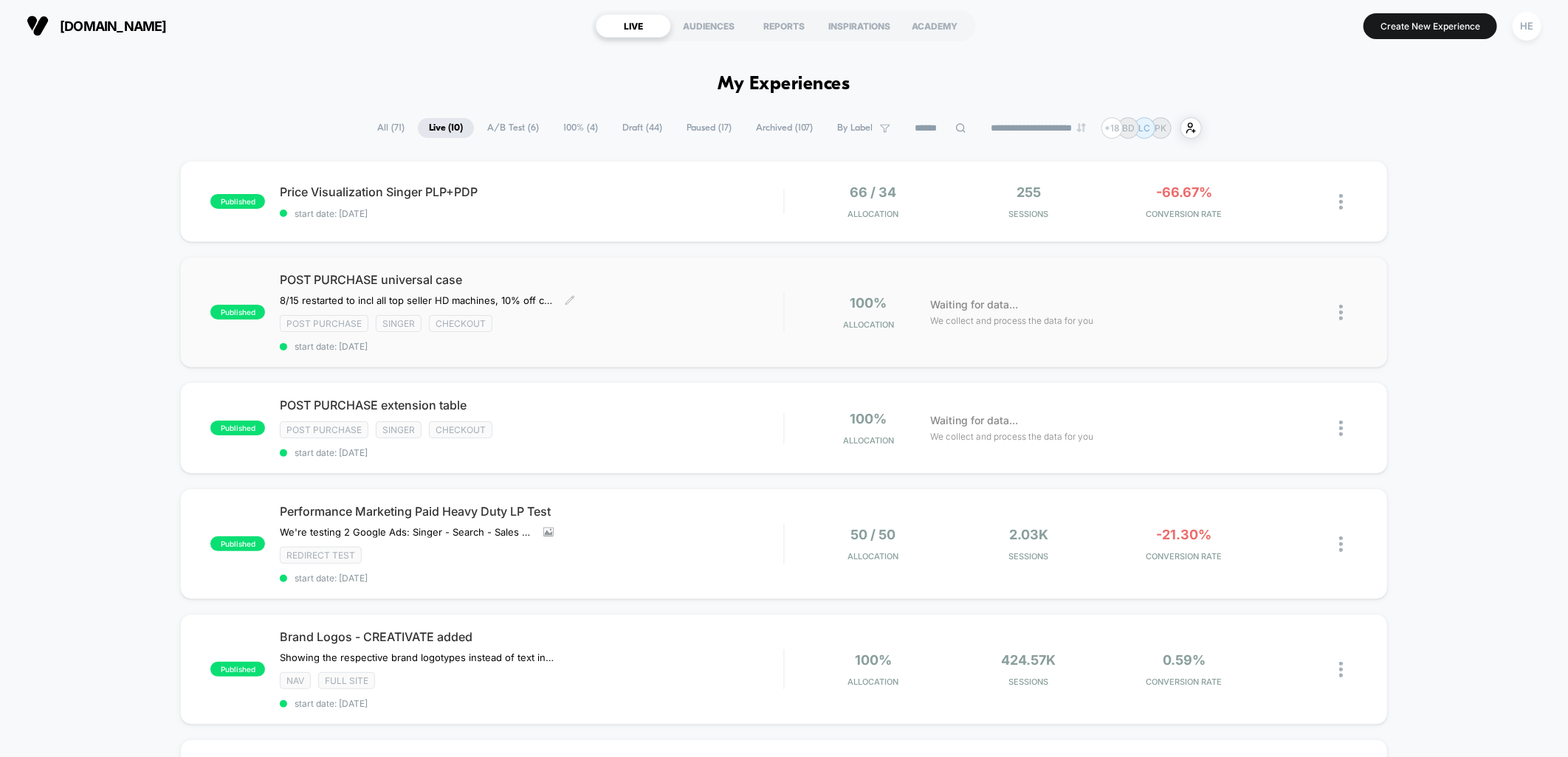
click at [594, 311] on div "POST PURCHASE universal case 8/15 restarted to incl all top seller HD machines,…" at bounding box center [531, 313] width 504 height 80
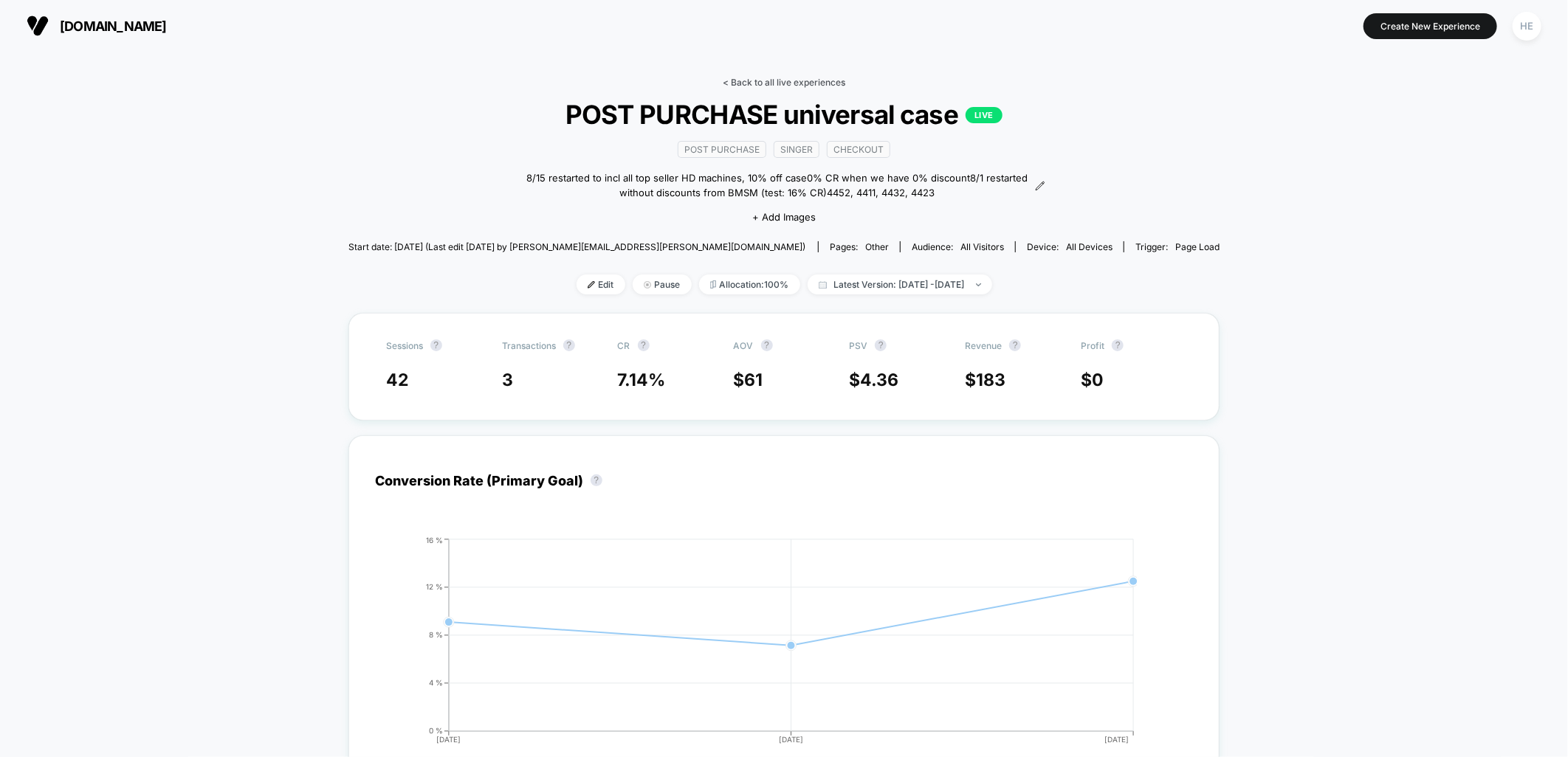
click at [773, 84] on link "< Back to all live experiences" at bounding box center [784, 82] width 123 height 11
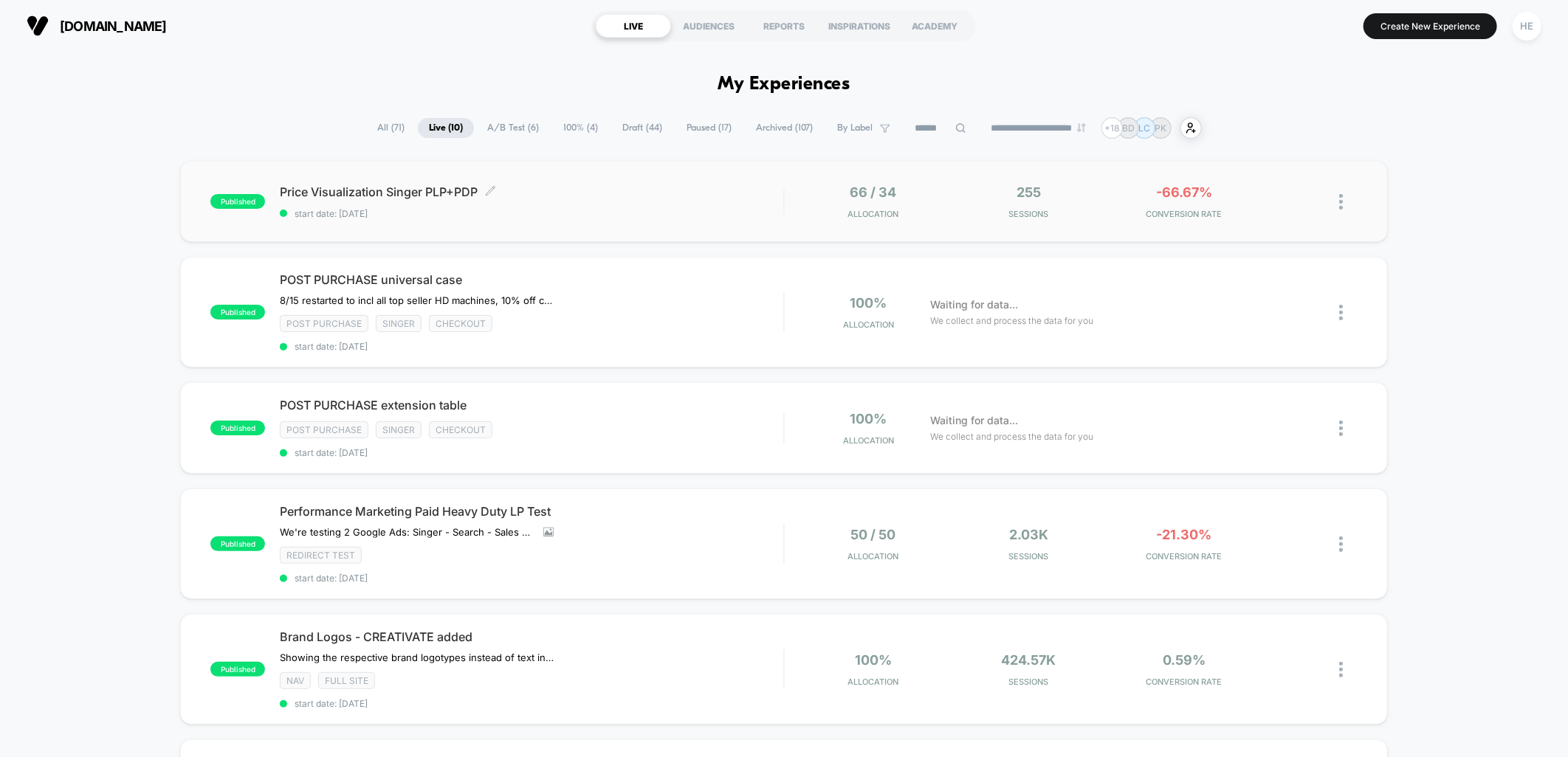
click at [690, 203] on div "Price Visualization Singer PLP+PDP Click to edit experience details Click to ed…" at bounding box center [531, 202] width 504 height 35
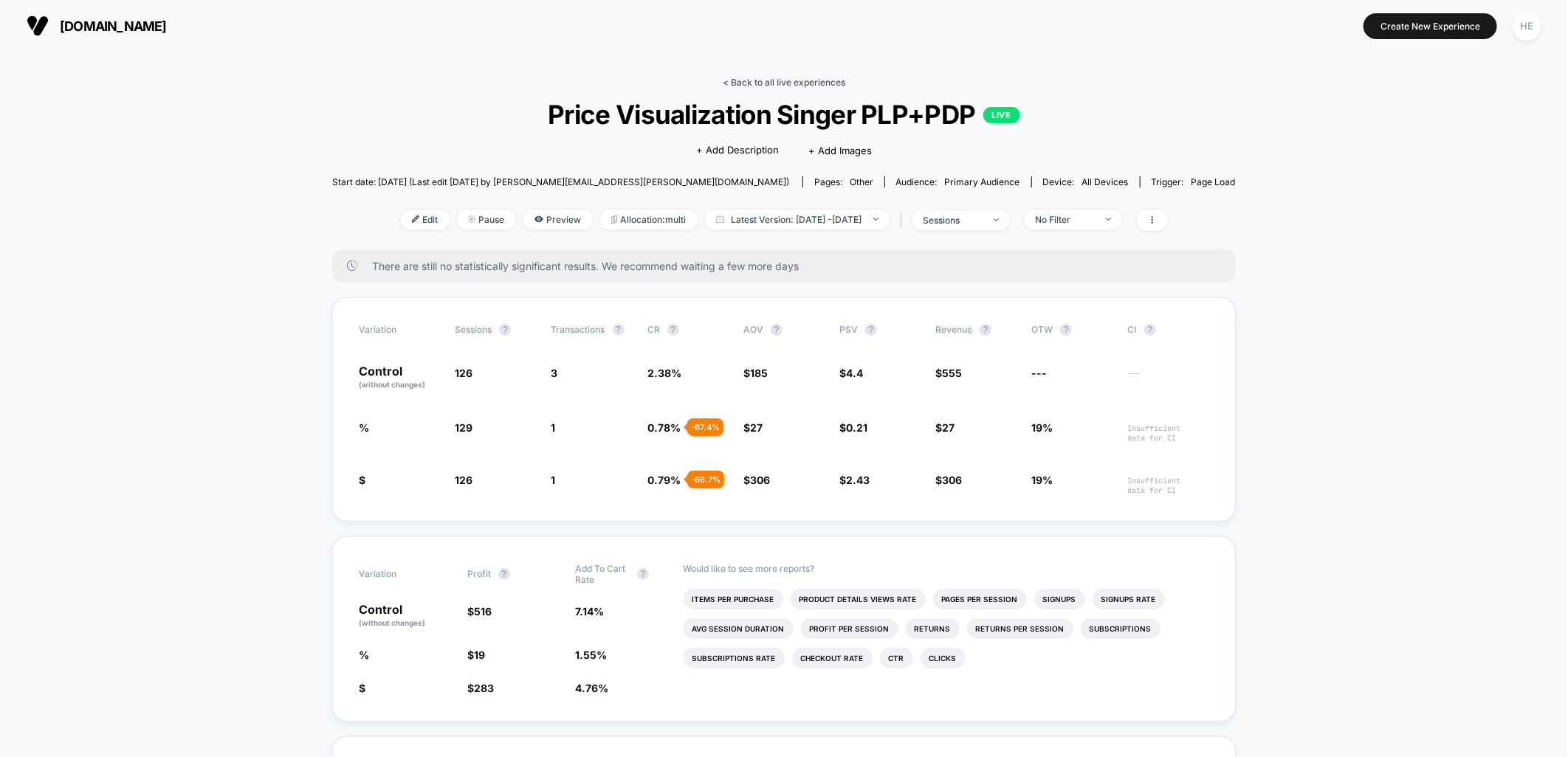
click at [742, 82] on link "< Back to all live experiences" at bounding box center [784, 82] width 123 height 11
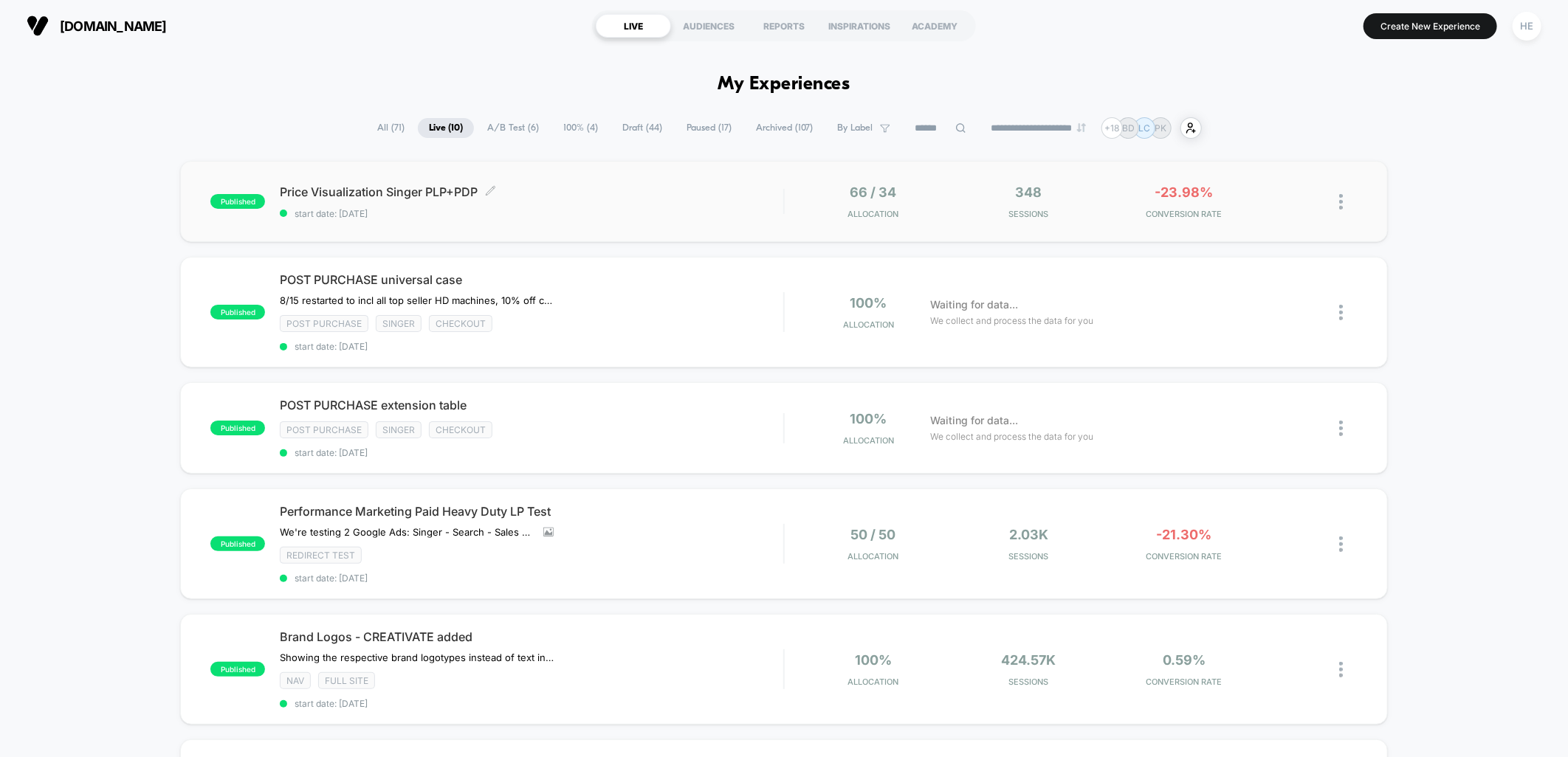
click at [626, 189] on span "Price Visualization Singer PLP+PDP Click to edit experience details" at bounding box center [531, 191] width 504 height 15
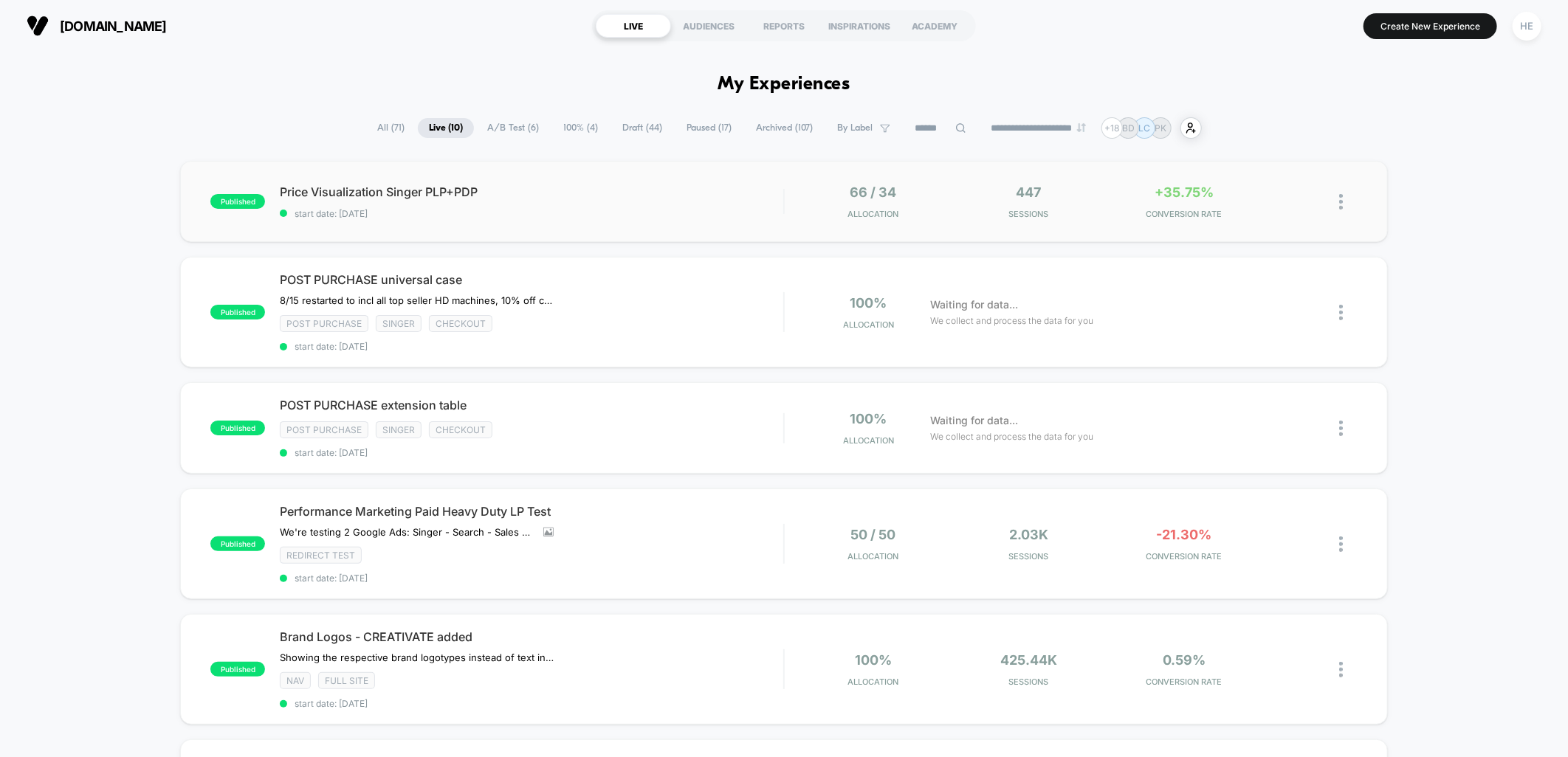
click at [610, 225] on div "published Price Visualization Singer PLP+PDP start date: [DATE] 66 / 34 Allocat…" at bounding box center [783, 201] width 1207 height 81
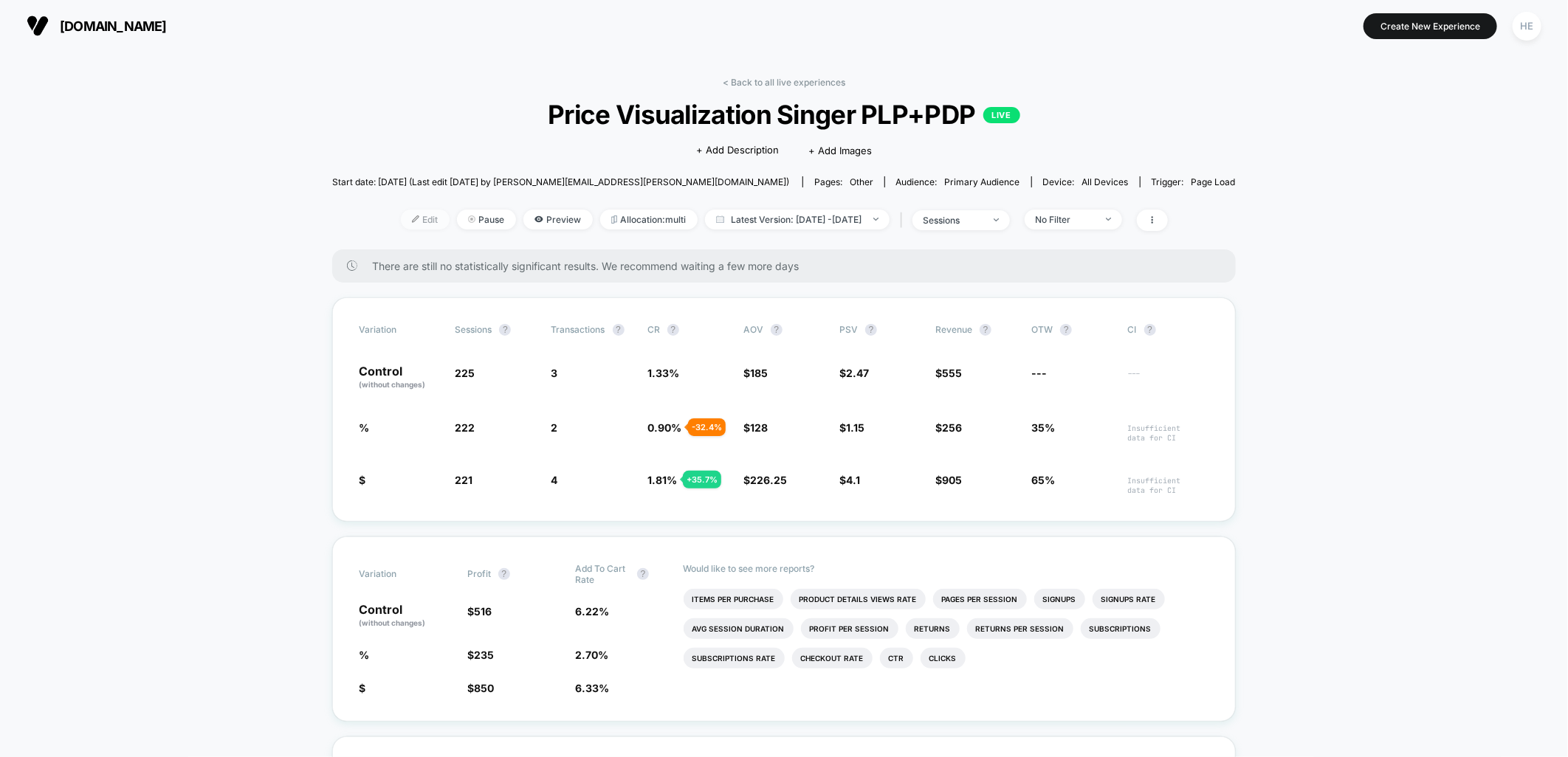
click at [412, 221] on img at bounding box center [416, 219] width 8 height 8
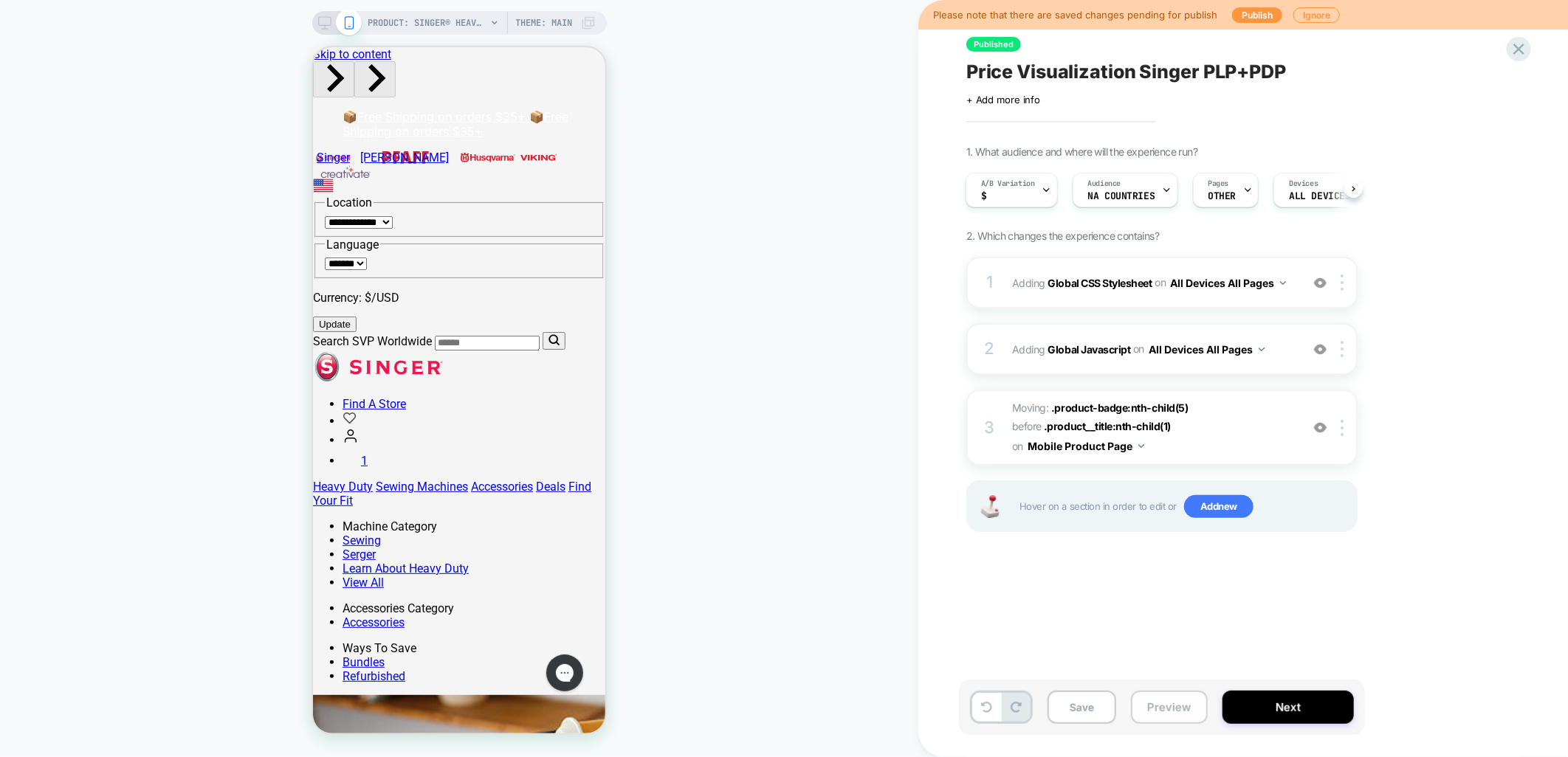
click at [1147, 712] on button "Preview" at bounding box center [1169, 707] width 77 height 33
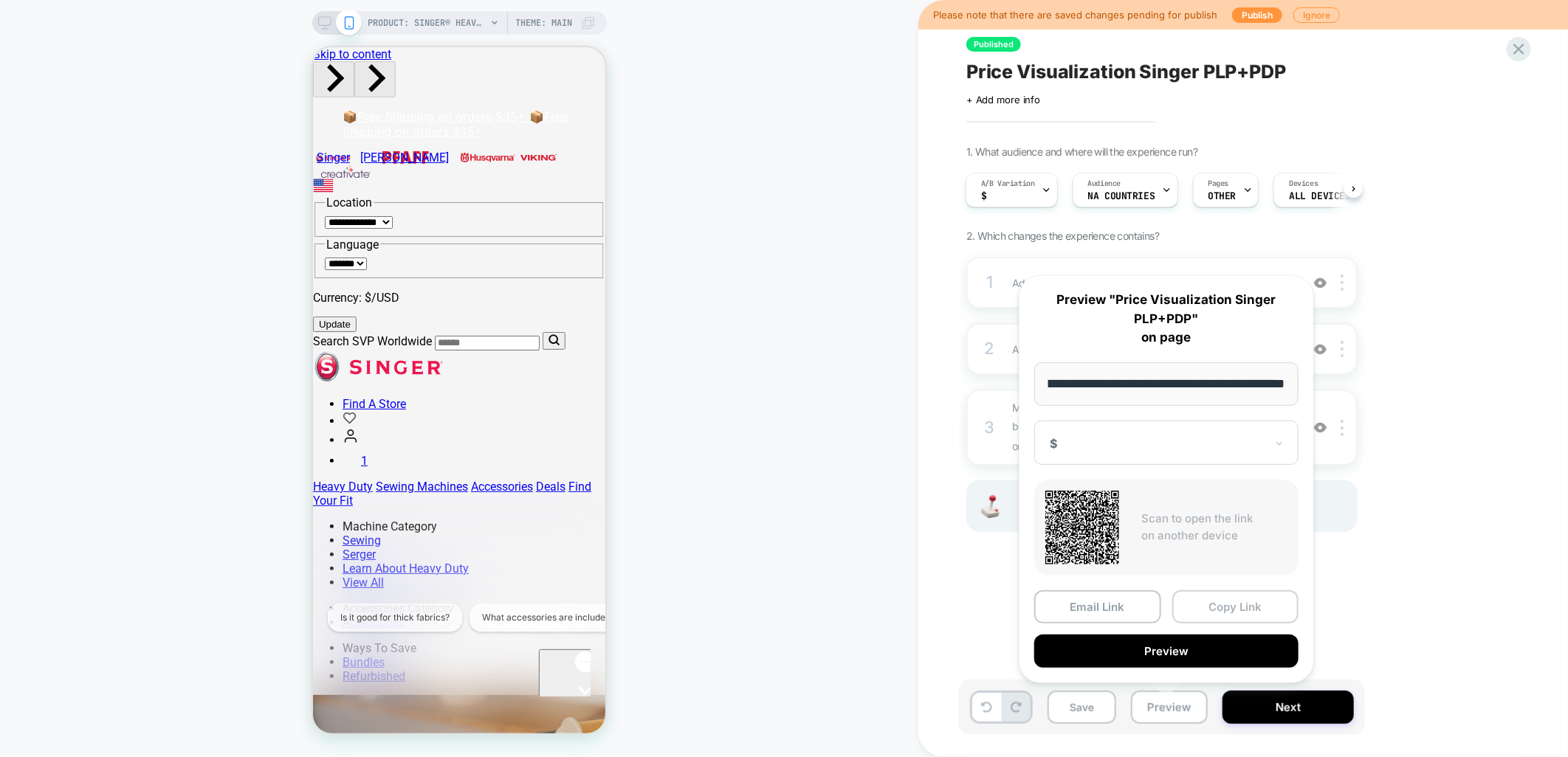
click at [1251, 606] on button "Copy Link" at bounding box center [1235, 607] width 127 height 33
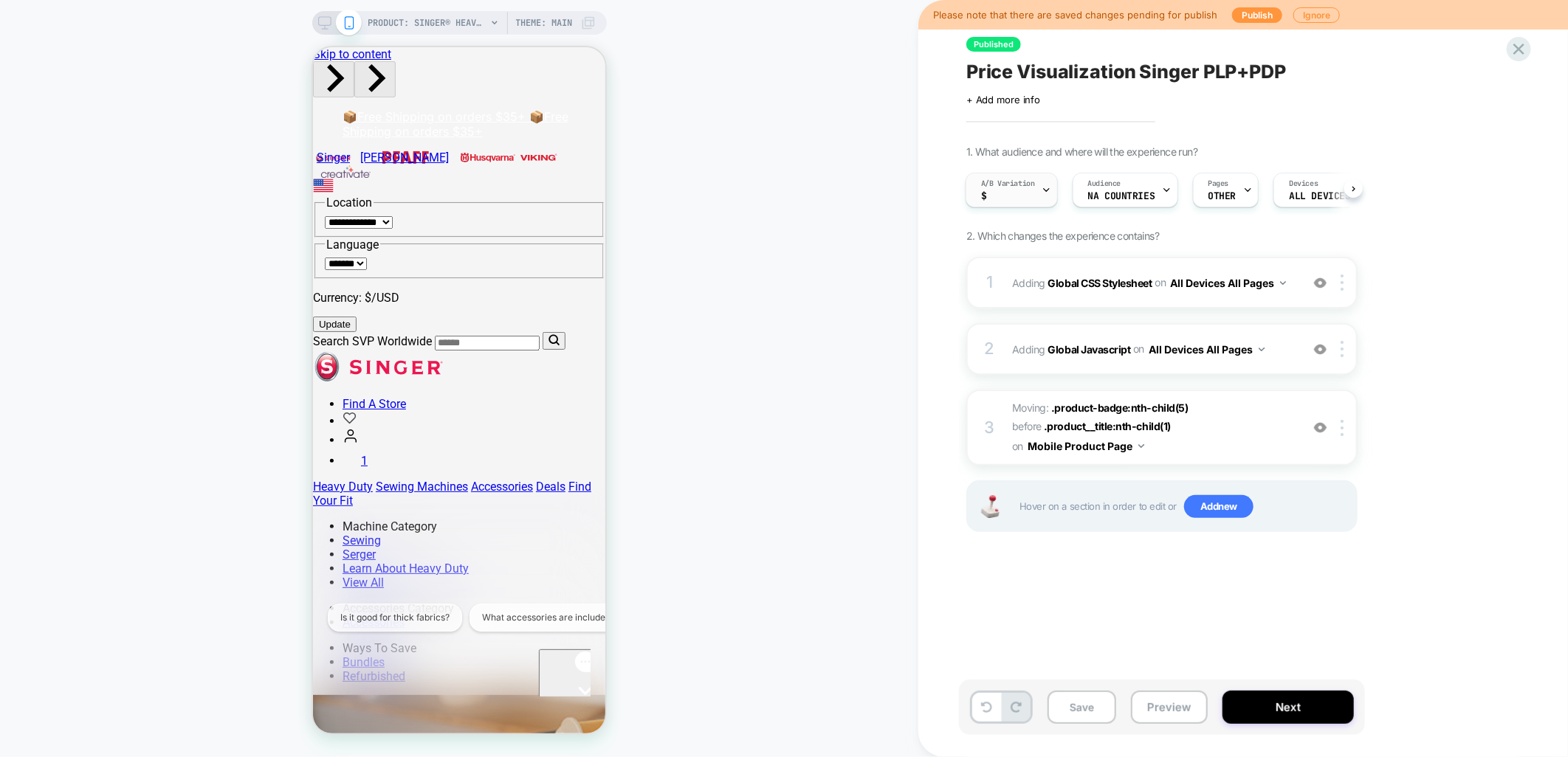
click at [1037, 188] on div "A/B Variation $" at bounding box center [1008, 190] width 84 height 33
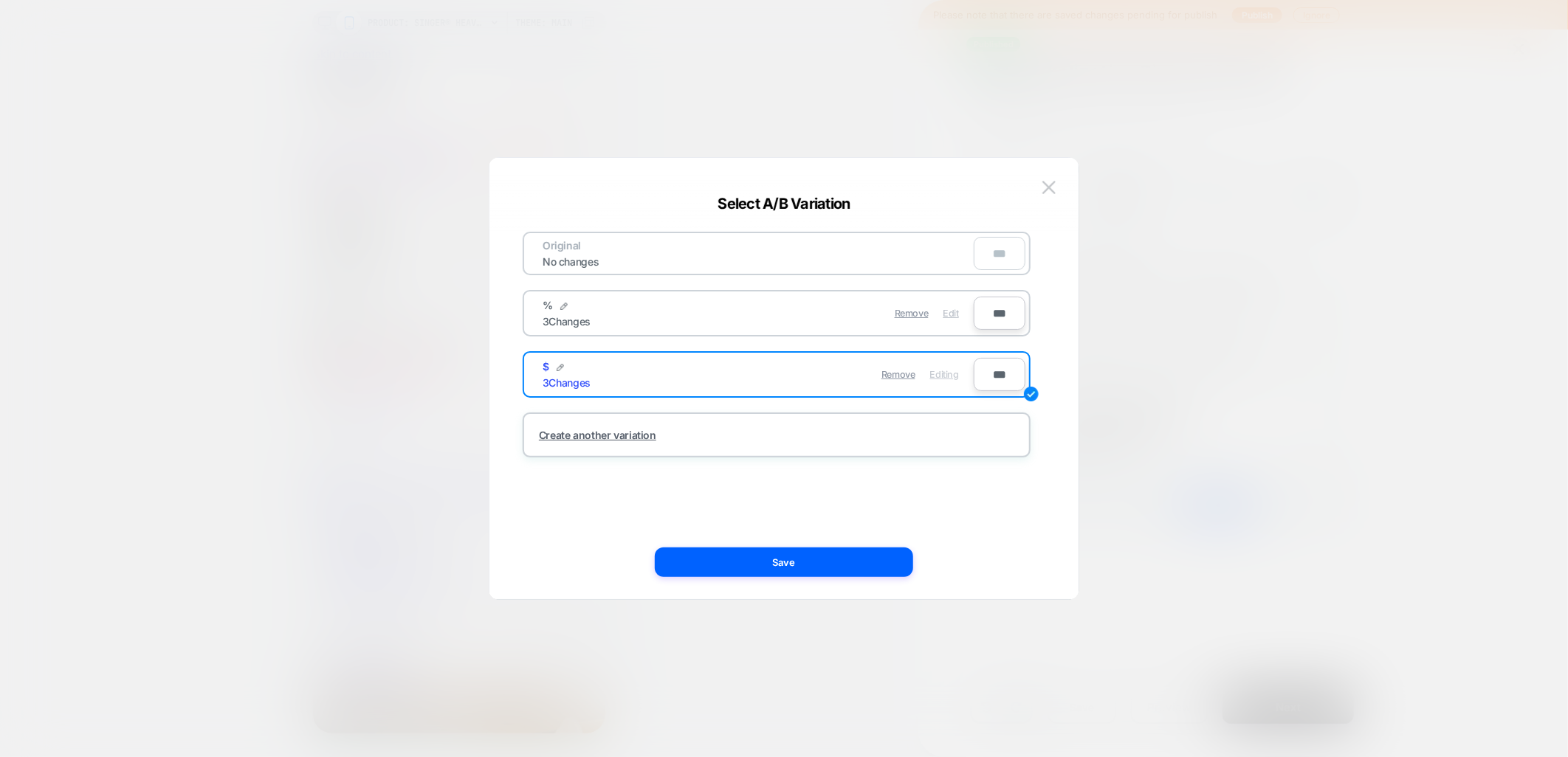
click at [950, 312] on span "Edit" at bounding box center [951, 313] width 16 height 11
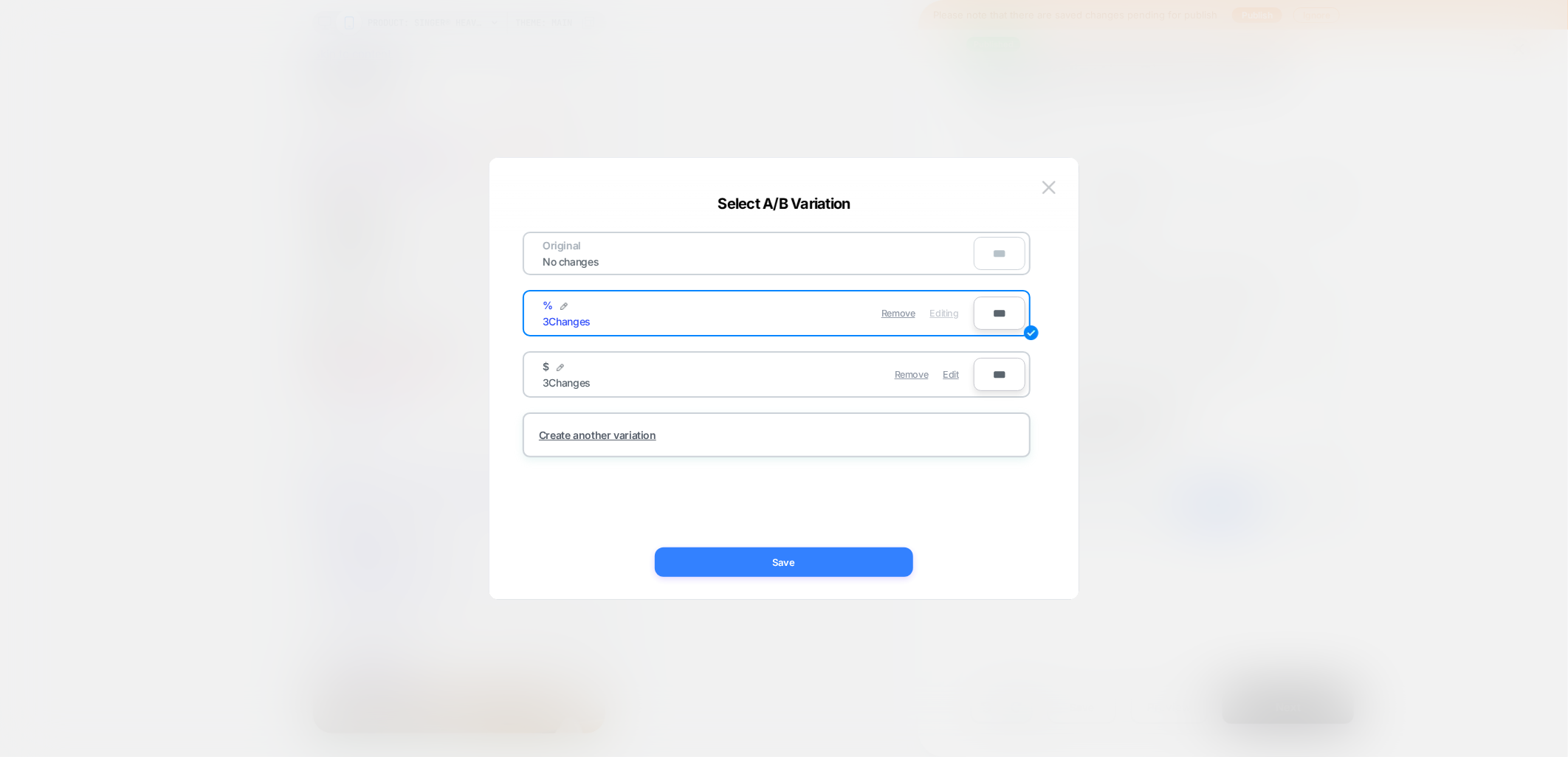
click at [814, 563] on button "Save" at bounding box center [783, 562] width 258 height 29
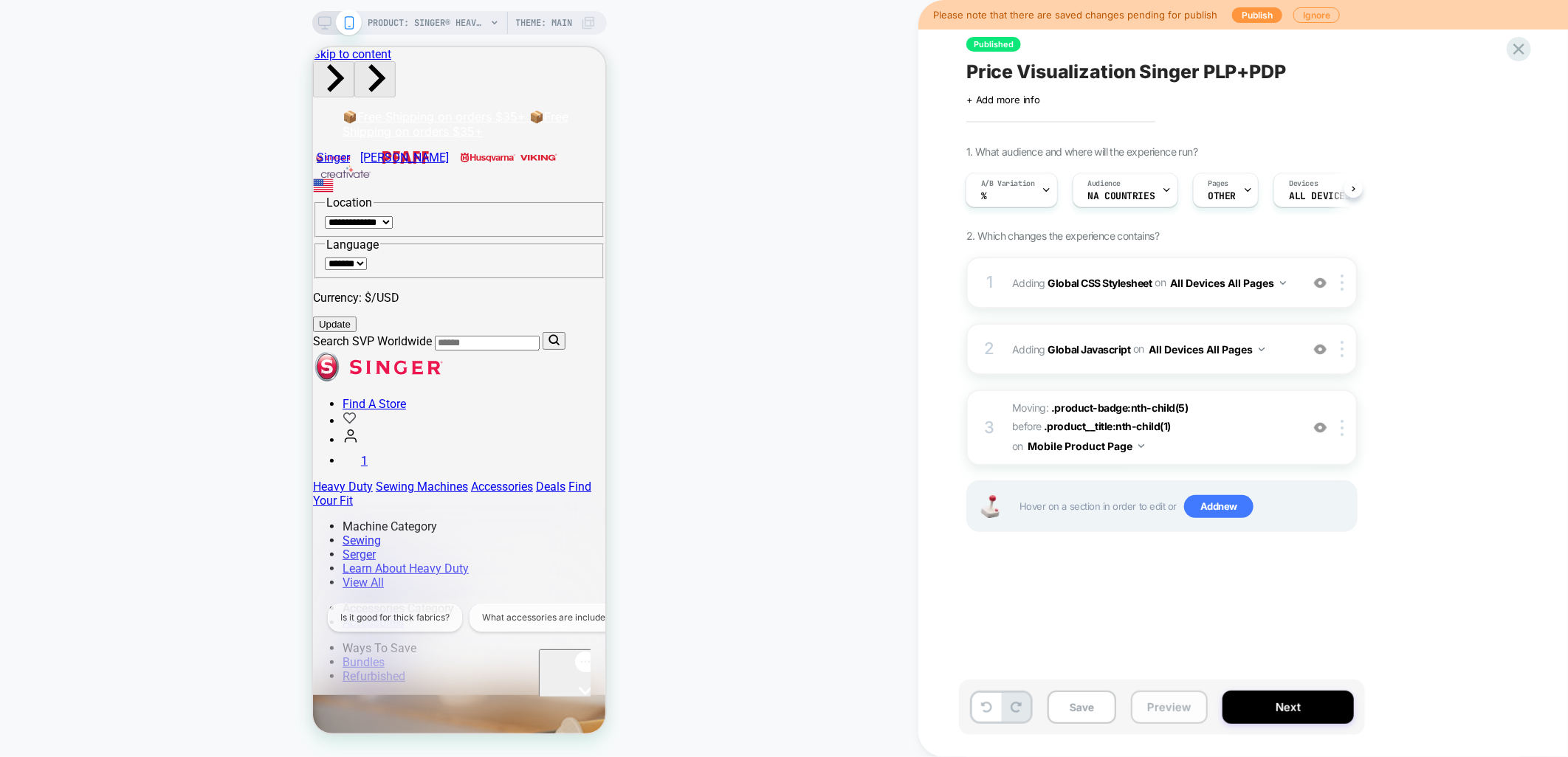
click at [1163, 704] on button "Preview" at bounding box center [1169, 707] width 77 height 33
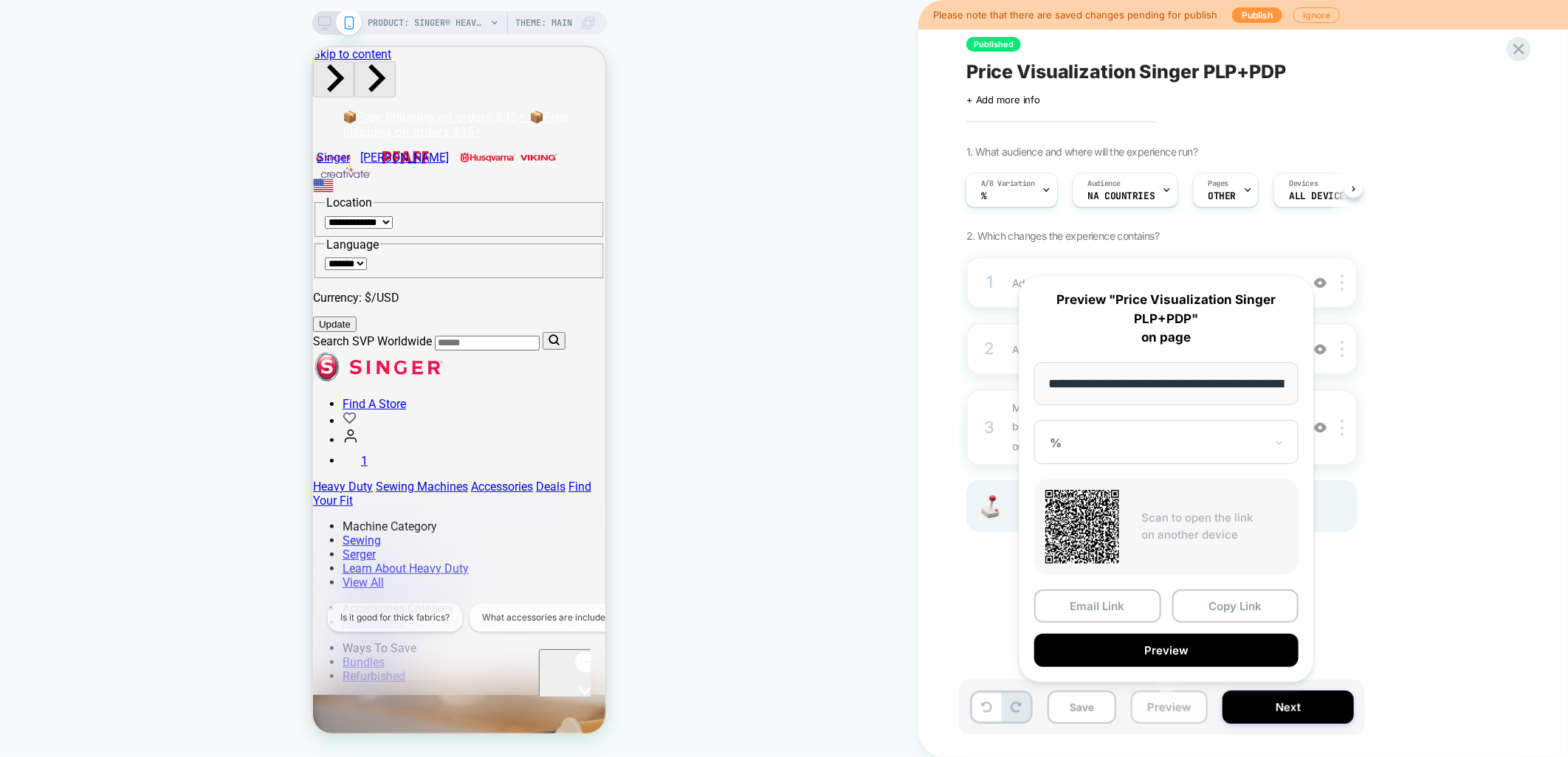
scroll to position [0, 412]
click at [1194, 608] on button "Copy Link" at bounding box center [1235, 607] width 127 height 33
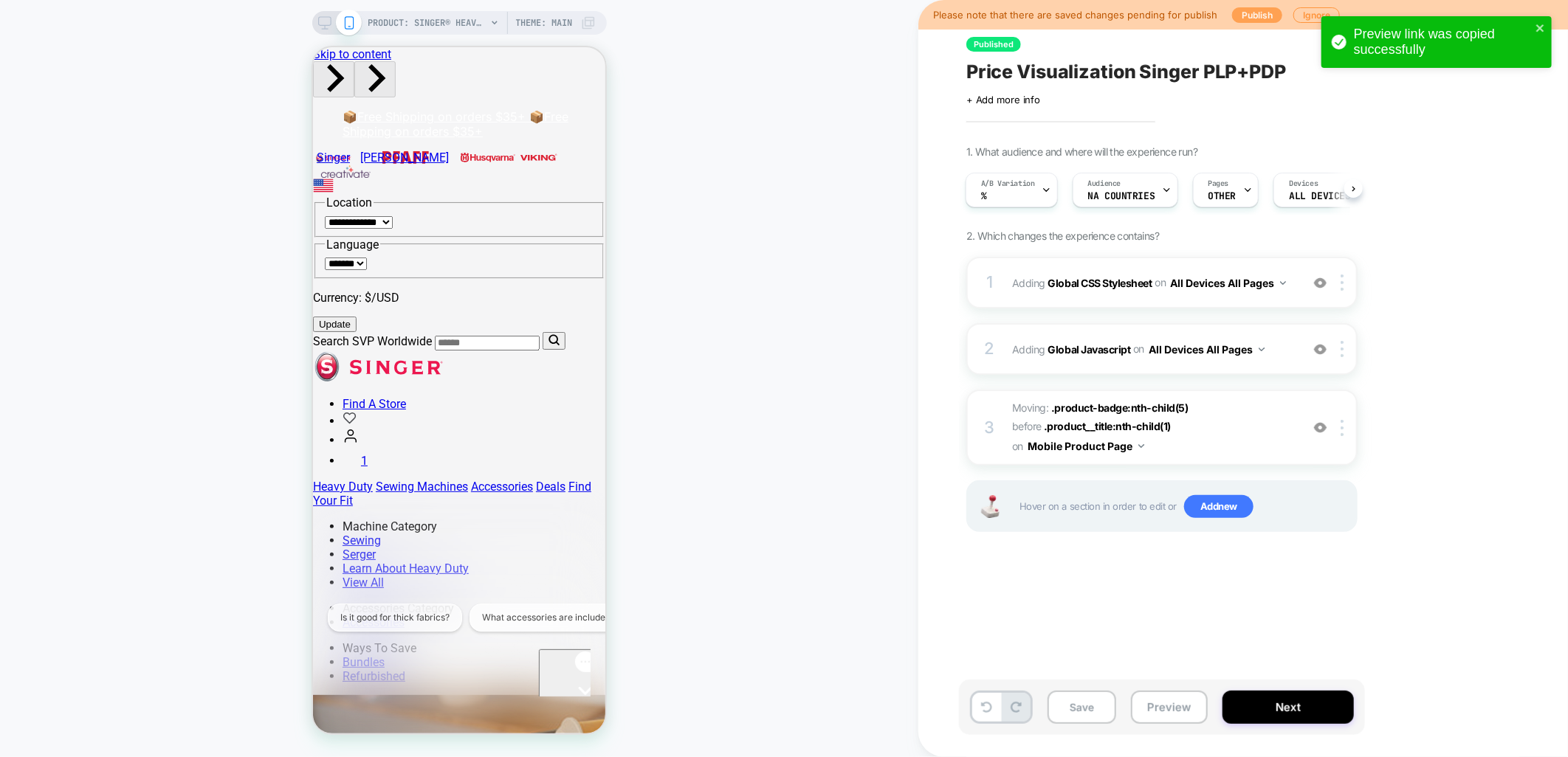
click at [1250, 10] on button "Publish" at bounding box center [1257, 16] width 51 height 16
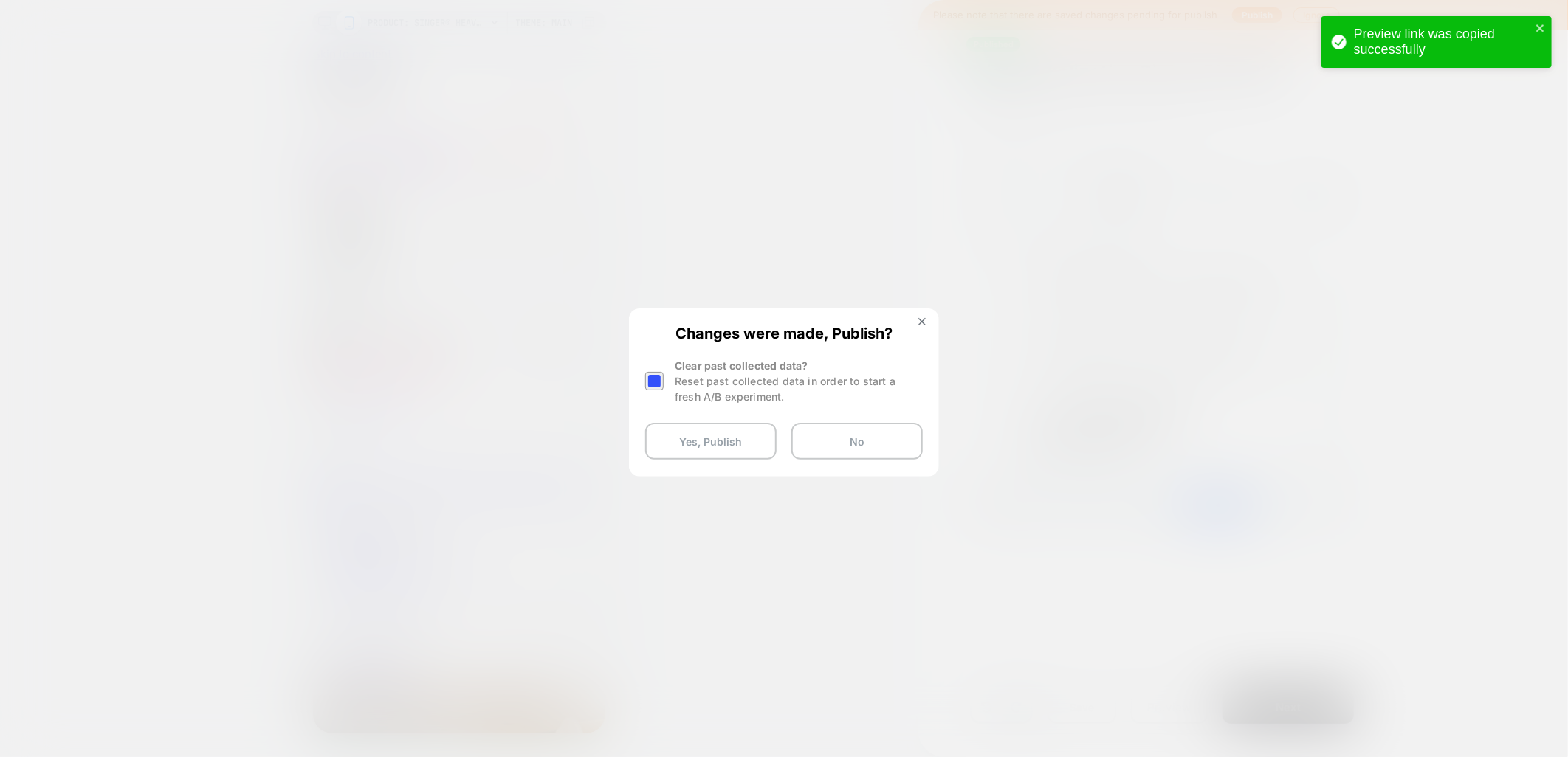
click at [653, 386] on div at bounding box center [653, 381] width 19 height 19
click at [694, 452] on button "Yes, Publish" at bounding box center [710, 441] width 131 height 37
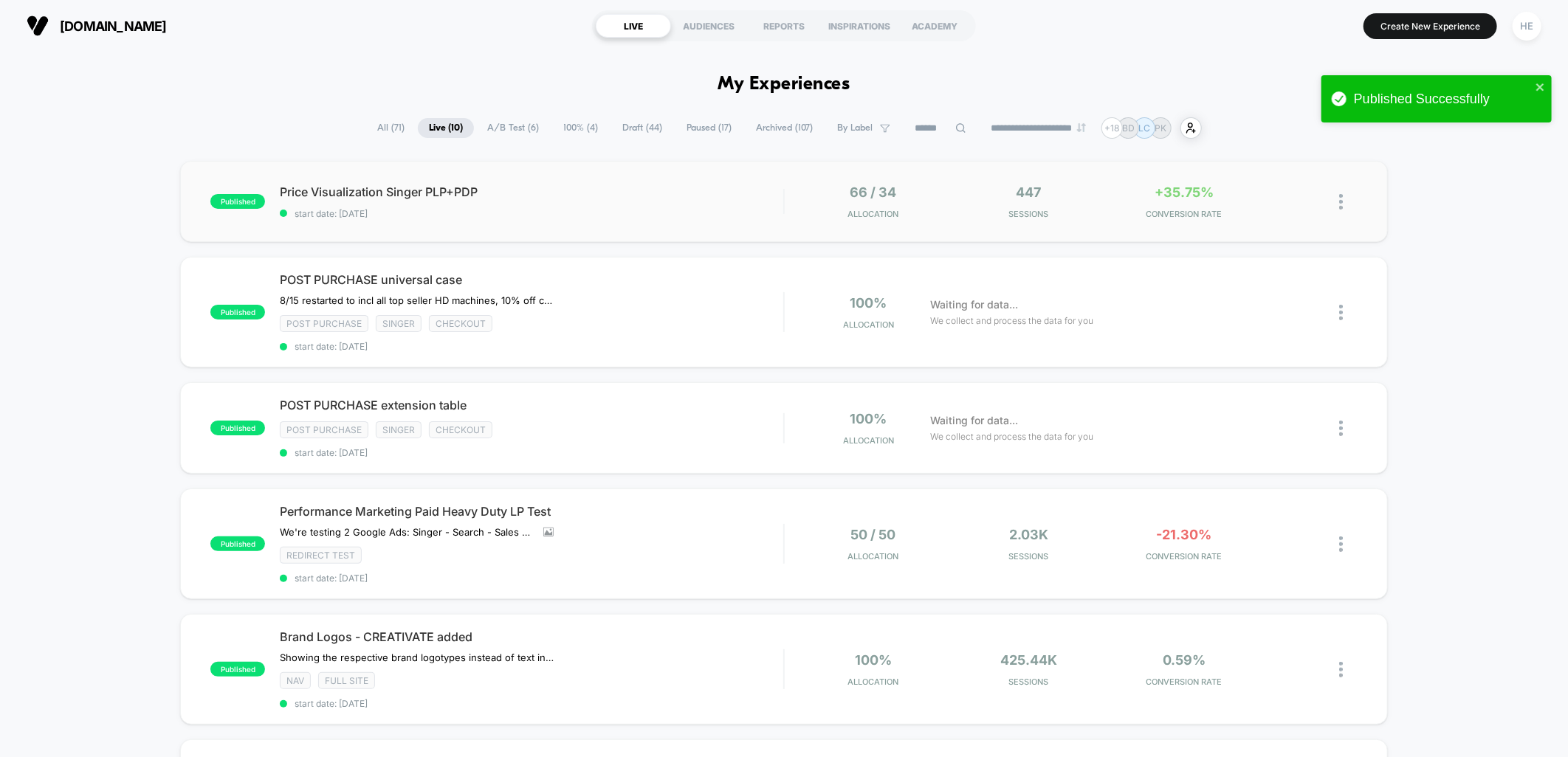
click at [662, 223] on div "published Price Visualization Singer PLP+PDP start date: 2025-08-22 66 / 34 All…" at bounding box center [783, 201] width 1207 height 81
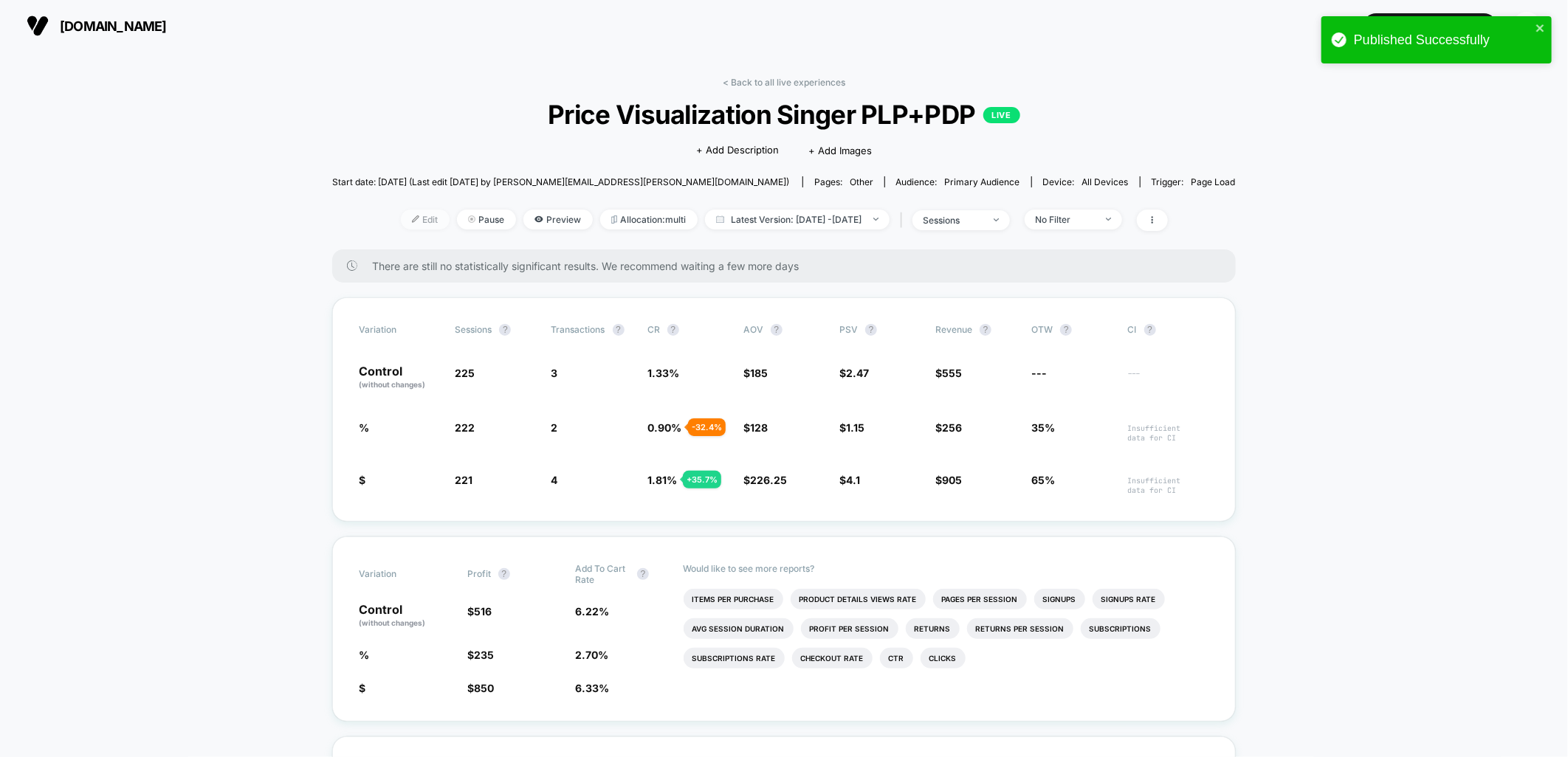
click at [412, 215] on img at bounding box center [416, 219] width 8 height 8
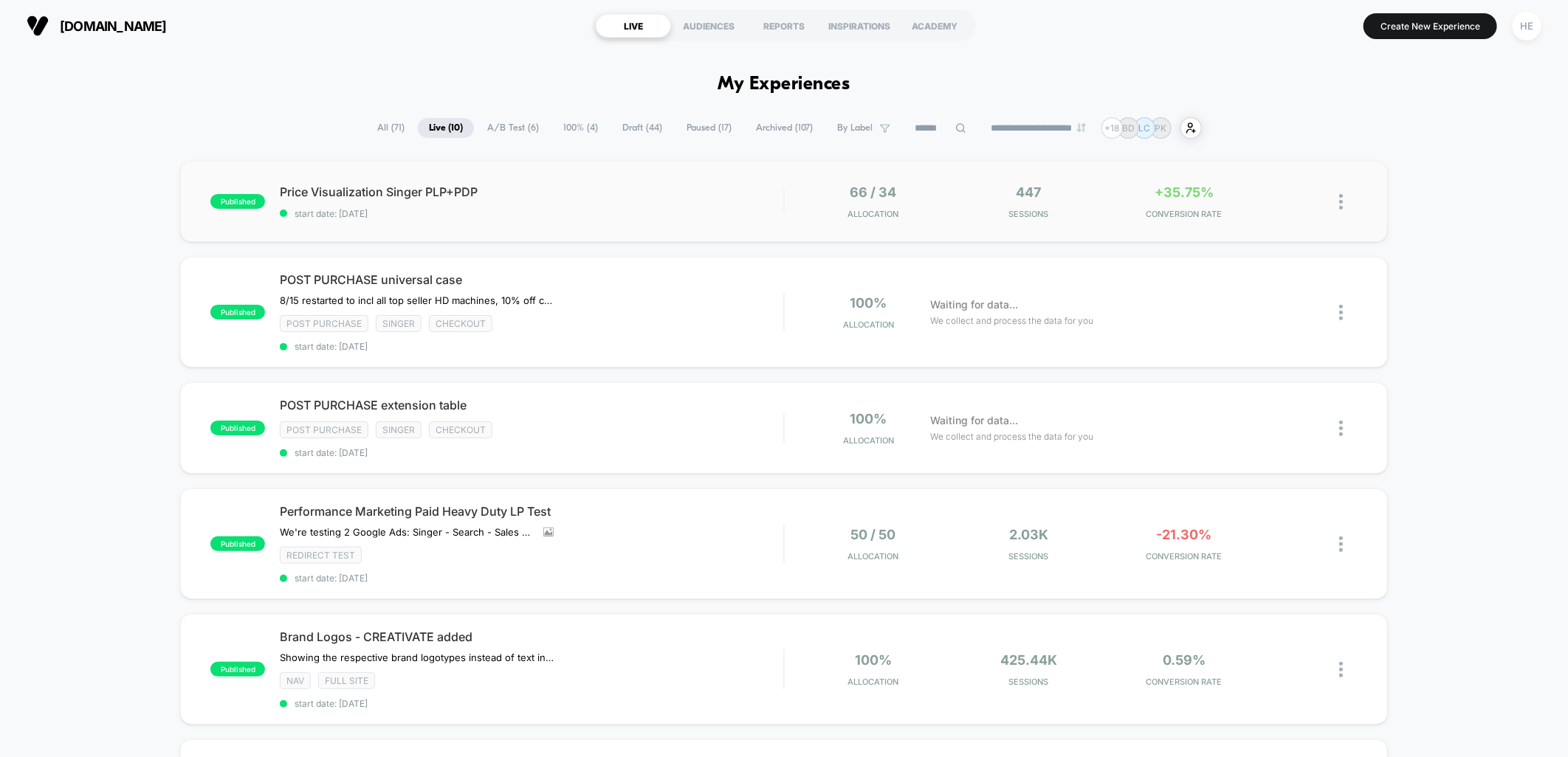
click at [653, 215] on span "start date: [DATE]" at bounding box center [531, 213] width 504 height 11
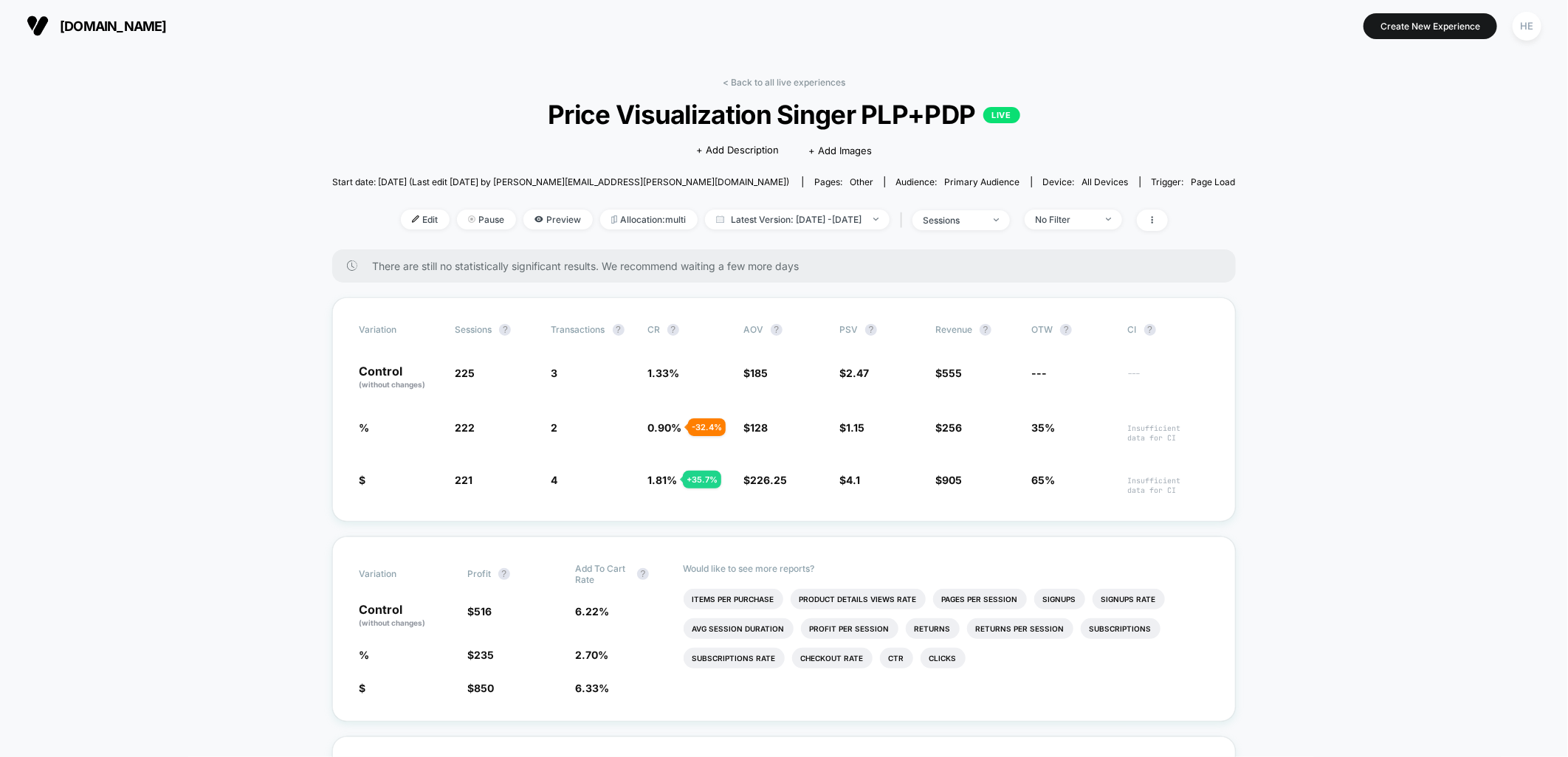
click at [782, 77] on link "< Back to all live experiences" at bounding box center [784, 82] width 123 height 11
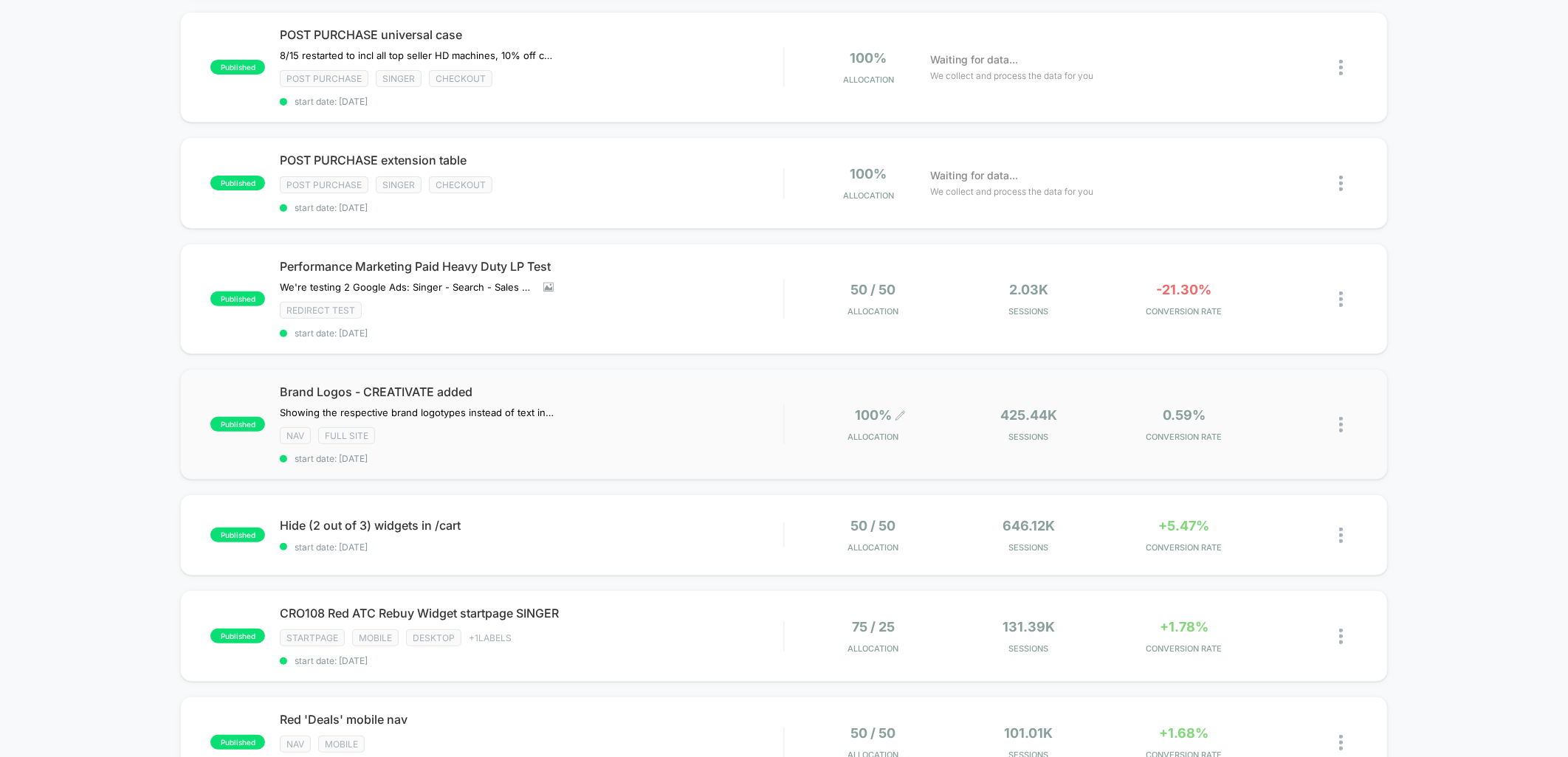
scroll to position [246, 0]
click at [688, 274] on div "Performance Marketing Paid Heavy Duty LP Test We're testing 2 Google Ads: Singe…" at bounding box center [531, 298] width 504 height 80
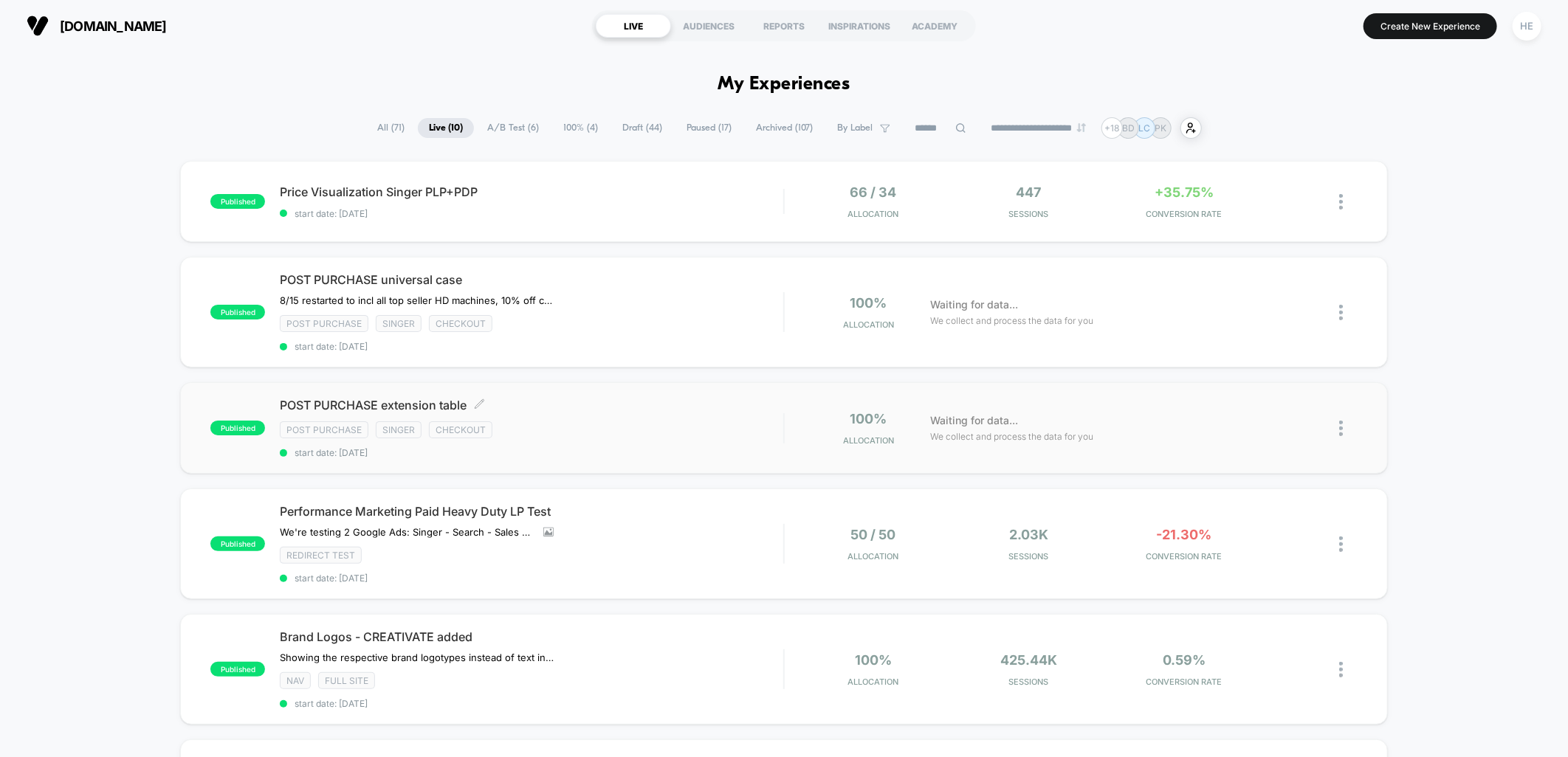
click at [722, 422] on div "Post Purchase Singer checkout" at bounding box center [531, 430] width 504 height 17
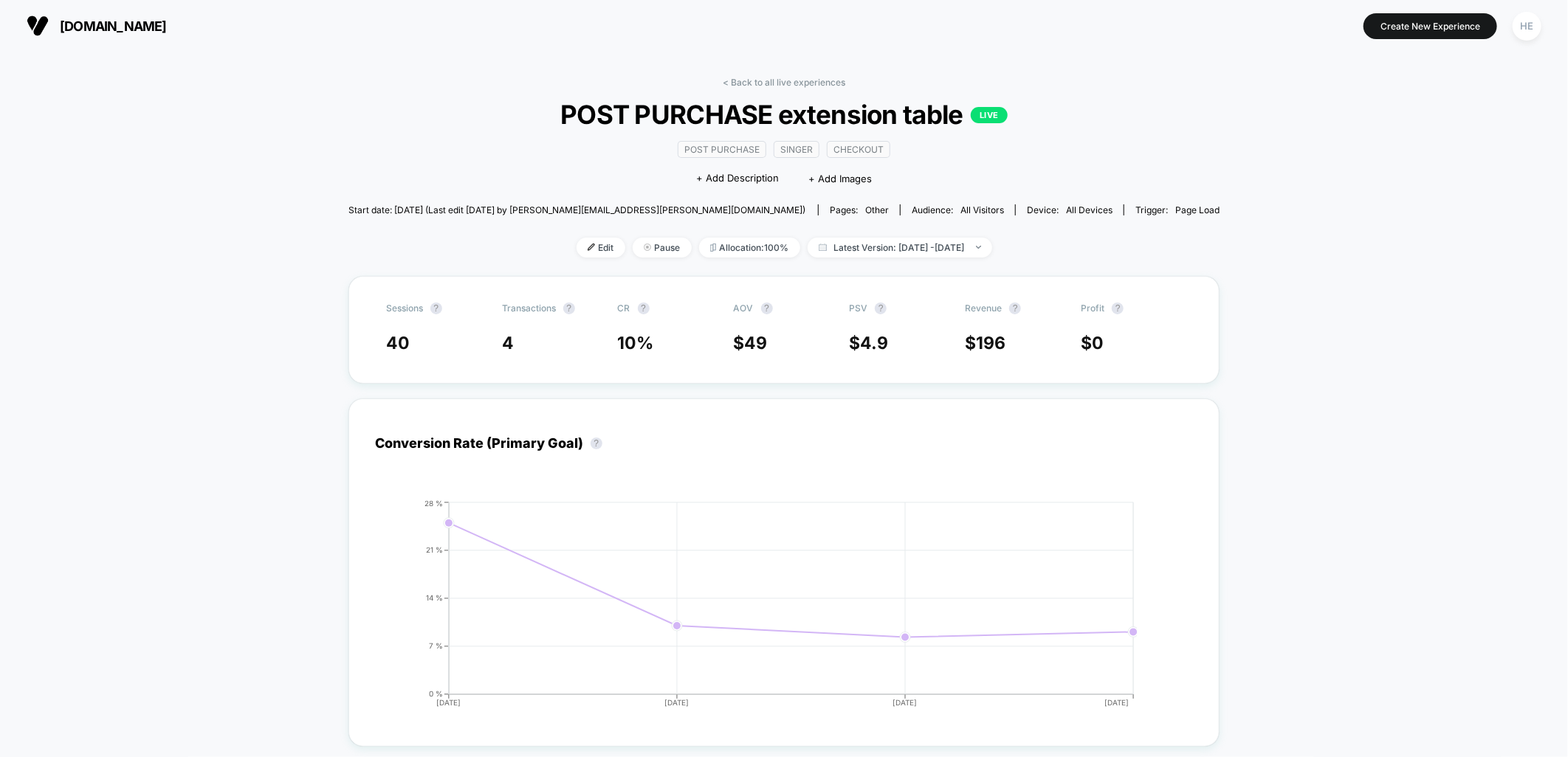
click at [747, 77] on link "< Back to all live experiences" at bounding box center [784, 82] width 123 height 11
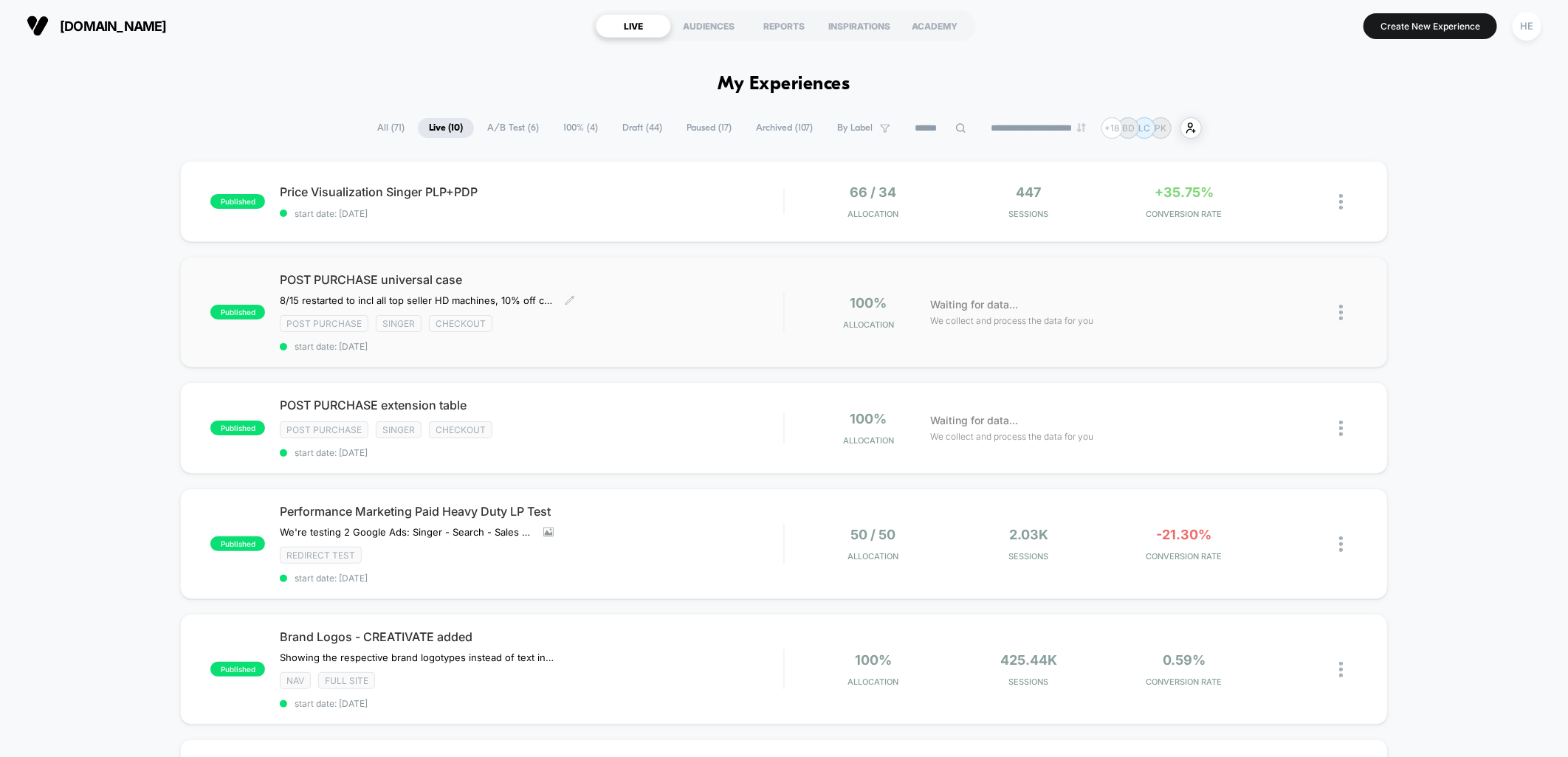
click at [690, 307] on div "POST PURCHASE universal case 8/15 restarted to incl all top seller HD machines,…" at bounding box center [531, 313] width 504 height 80
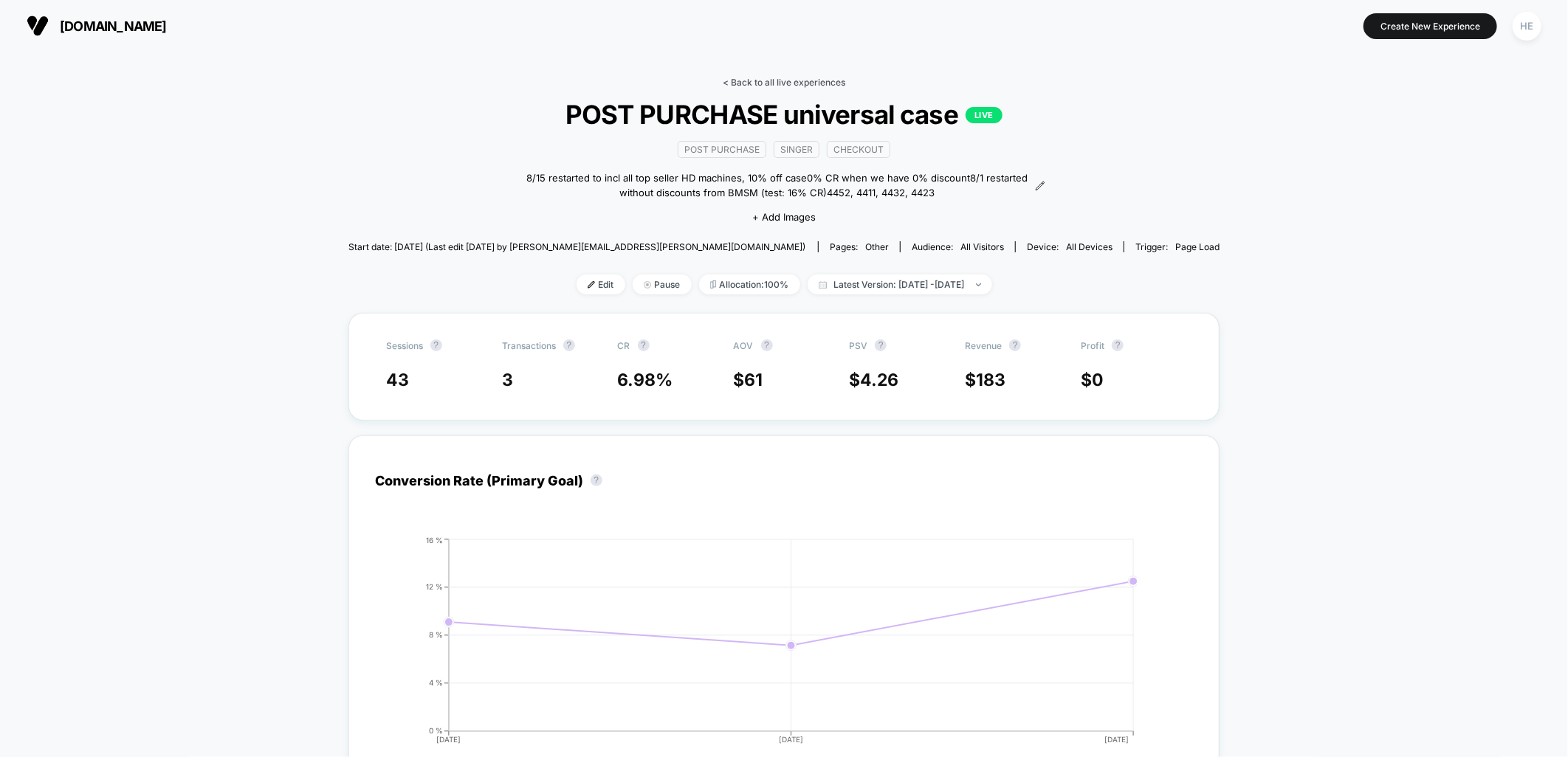
click at [780, 77] on link "< Back to all live experiences" at bounding box center [784, 82] width 123 height 11
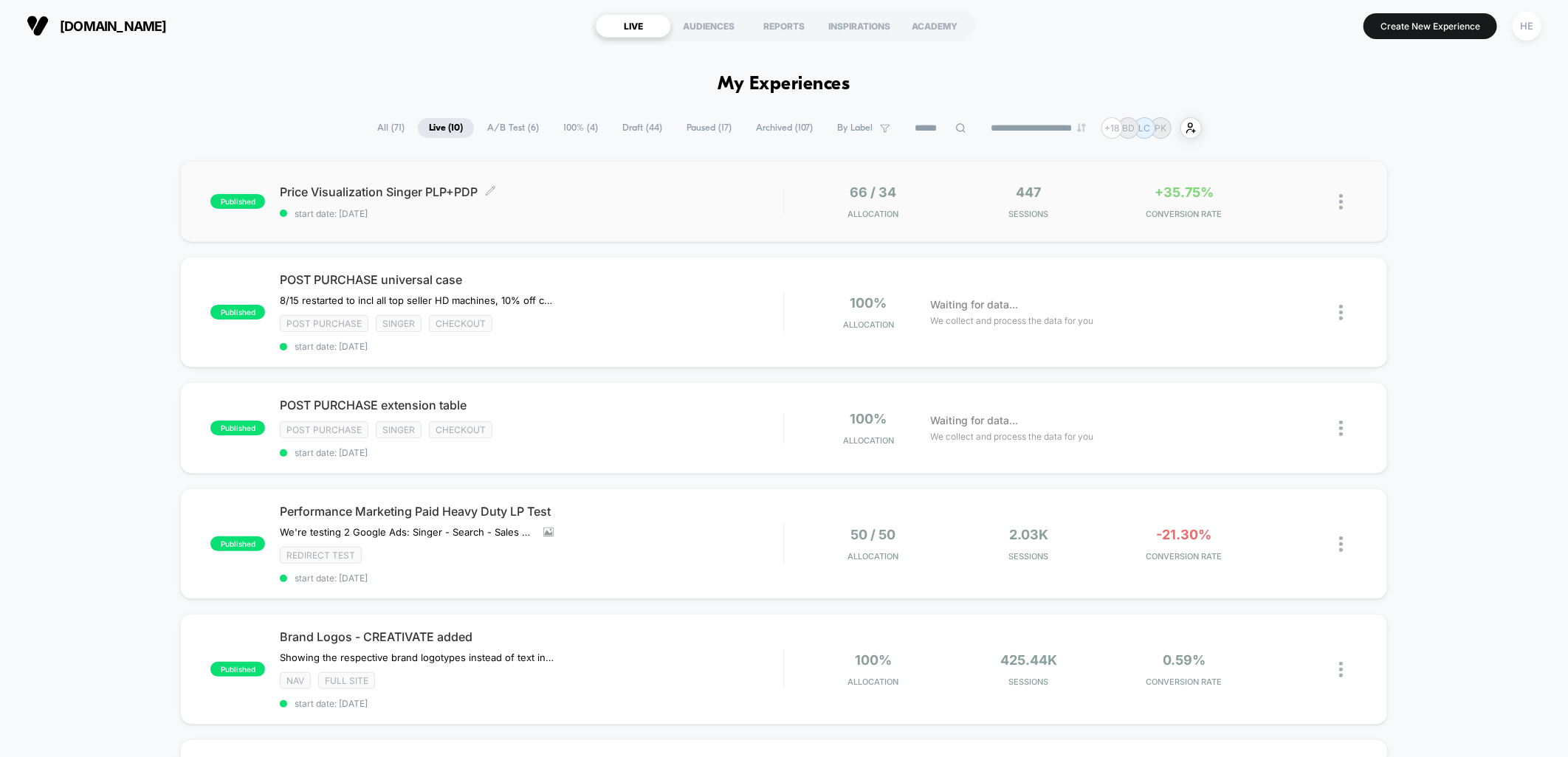
click at [544, 212] on span "start date: [DATE]" at bounding box center [531, 213] width 504 height 11
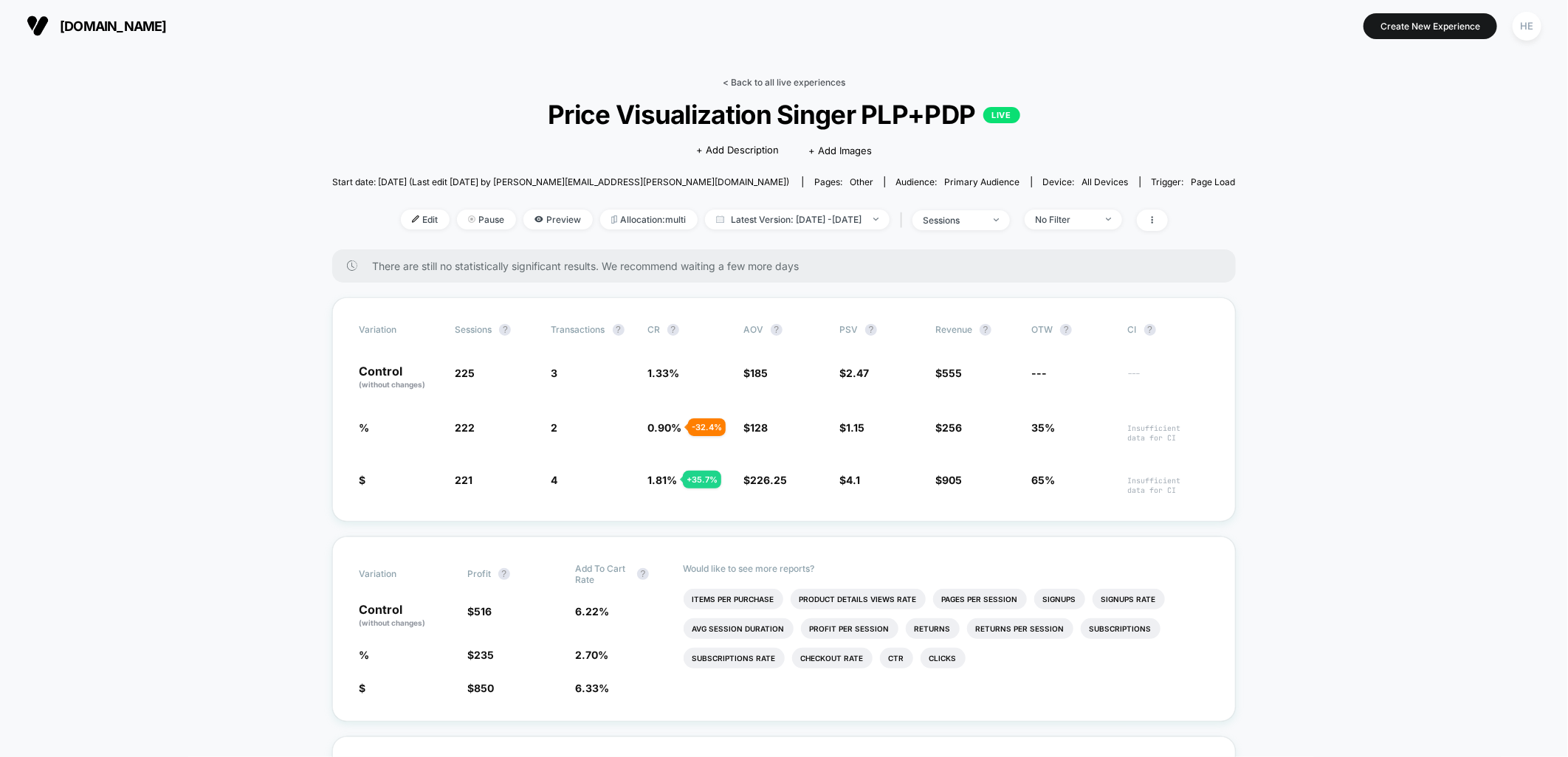
click at [776, 84] on link "< Back to all live experiences" at bounding box center [784, 82] width 123 height 11
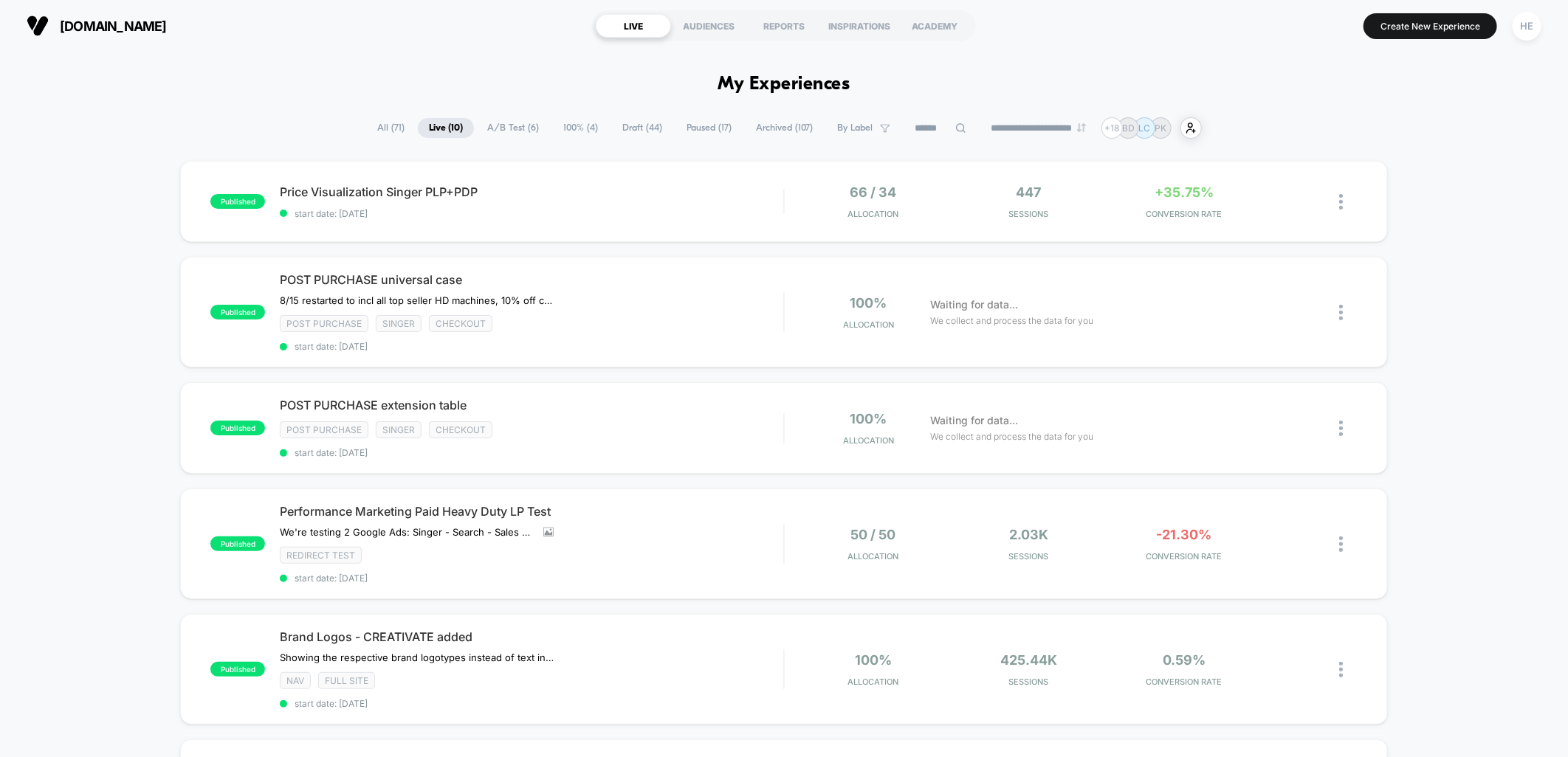
click at [1467, 288] on div "published Price Visualization Singer PLP+PDP start date: [DATE] 66 / 34 Allocat…" at bounding box center [784, 749] width 1568 height 1178
click at [598, 204] on div "Price Visualization Singer PLP+PDP start date: [DATE]" at bounding box center [531, 202] width 504 height 35
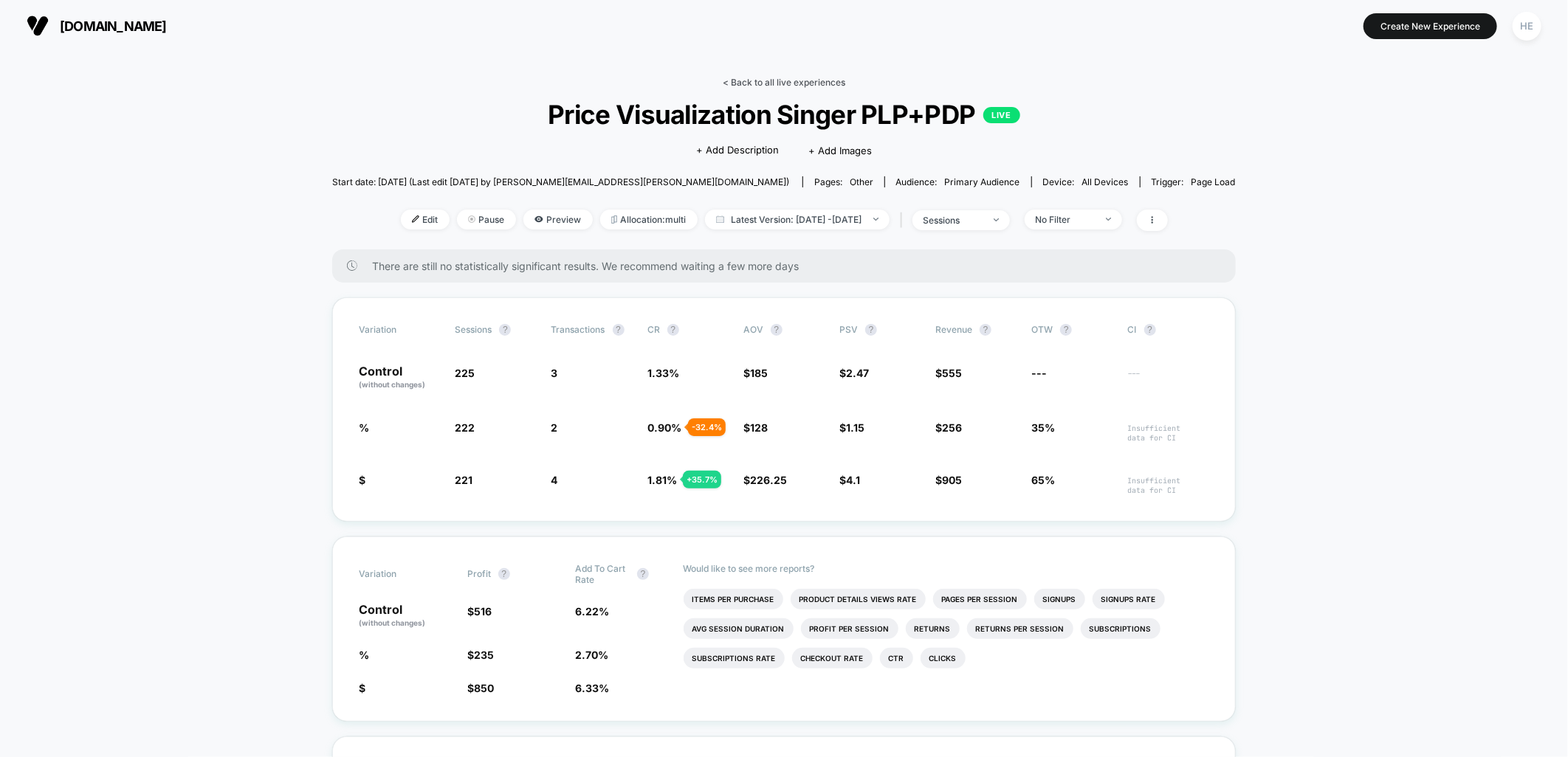
click at [765, 80] on link "< Back to all live experiences" at bounding box center [784, 82] width 123 height 11
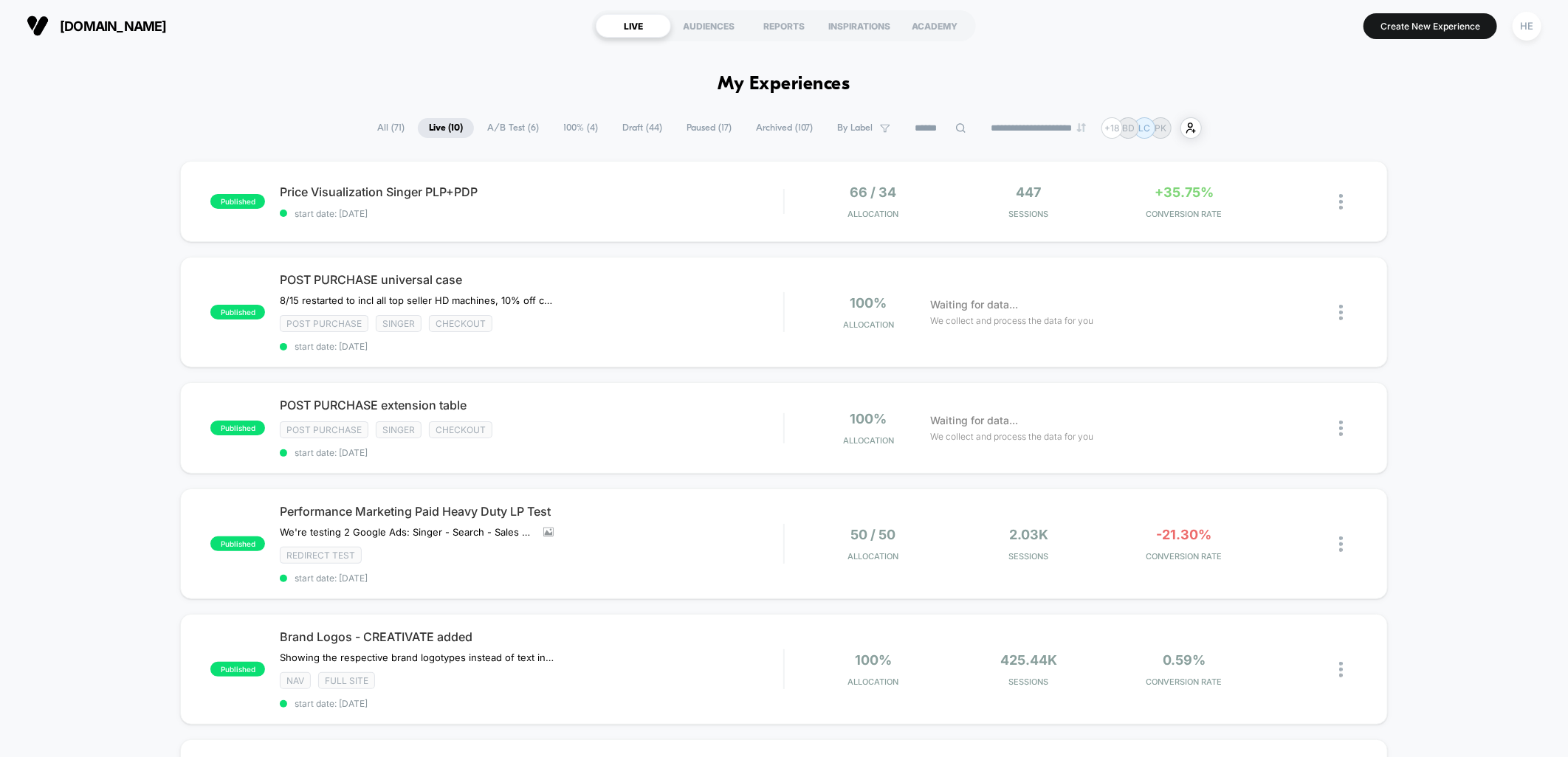
click at [1398, 284] on div "published Price Visualization Singer PLP+PDP start date: [DATE] 66 / 34 Allocat…" at bounding box center [784, 749] width 1568 height 1178
